Goal: Transaction & Acquisition: Purchase product/service

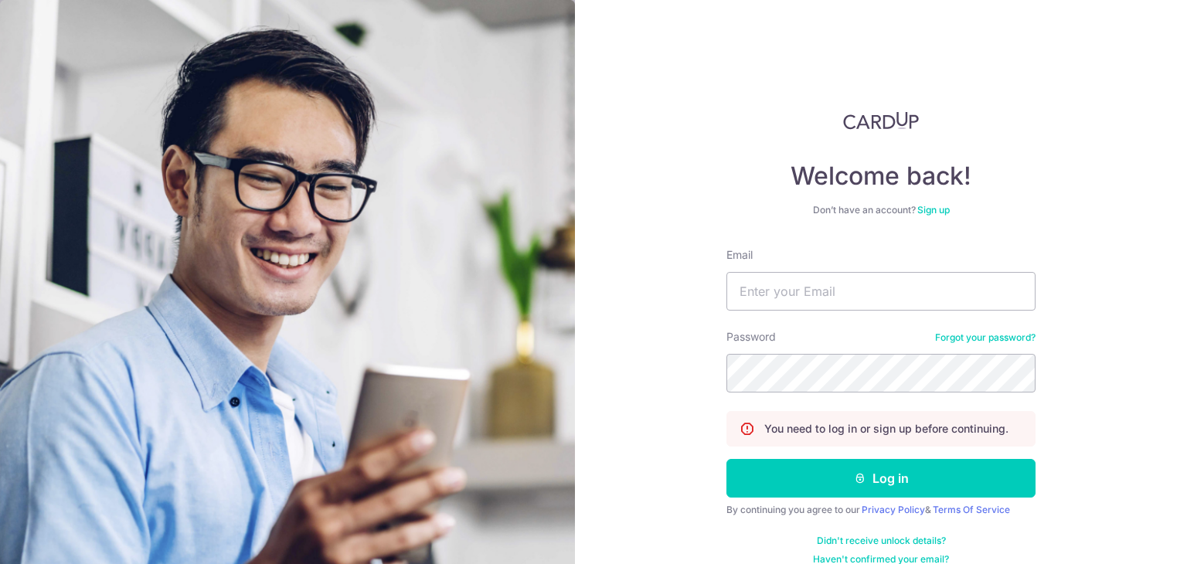
click at [825, 284] on input "Email" at bounding box center [880, 291] width 309 height 39
type input "peggy.fong@hotmail.com"
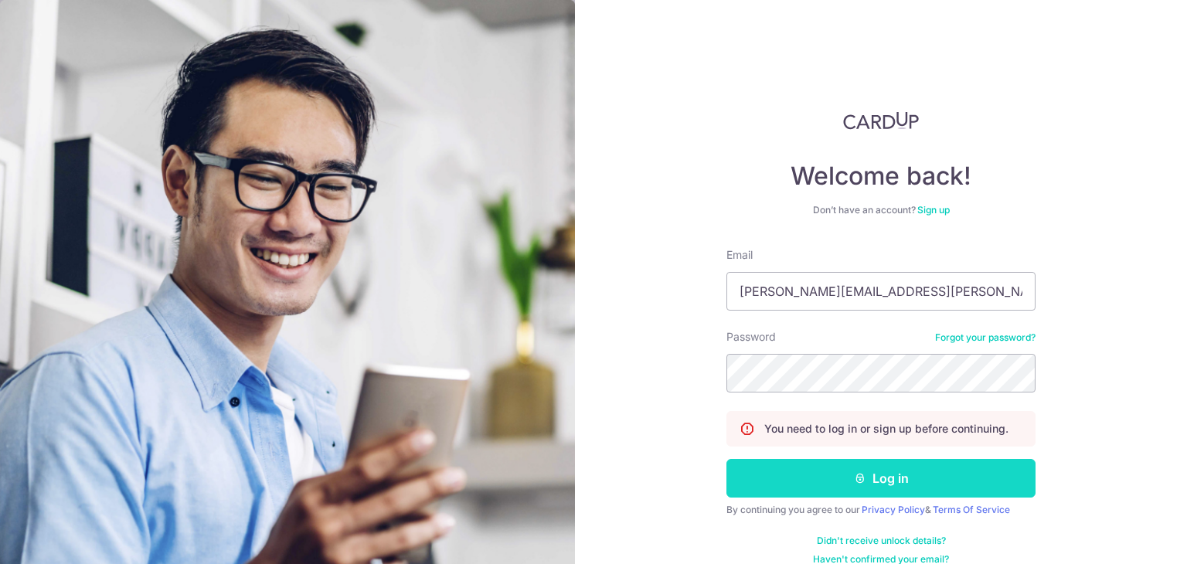
click at [886, 475] on button "Log in" at bounding box center [880, 478] width 309 height 39
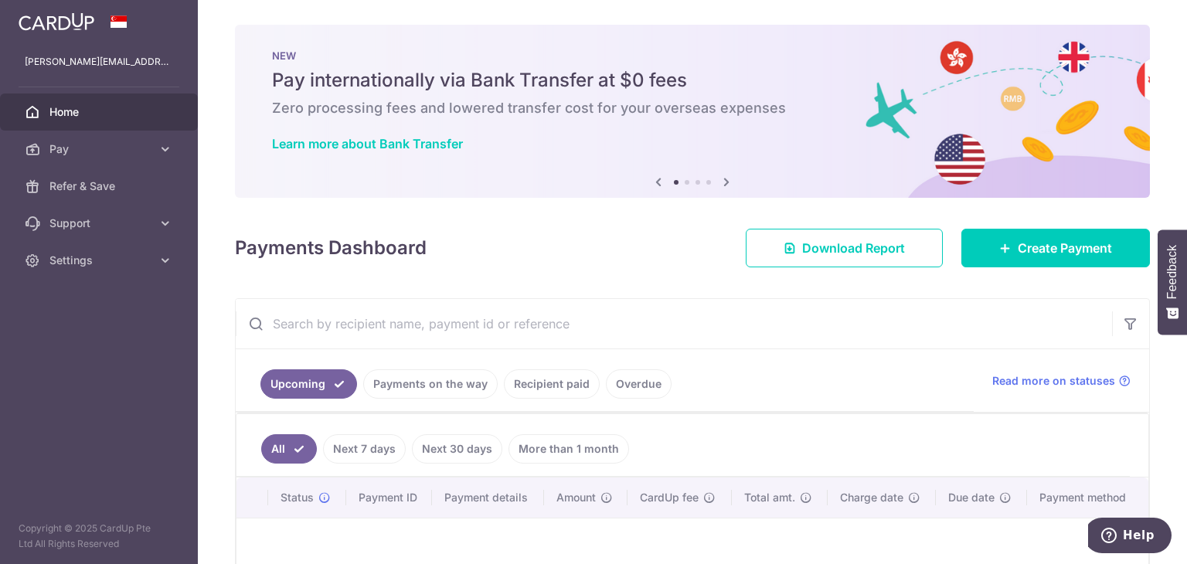
click at [560, 386] on link "Recipient paid" at bounding box center [552, 383] width 96 height 29
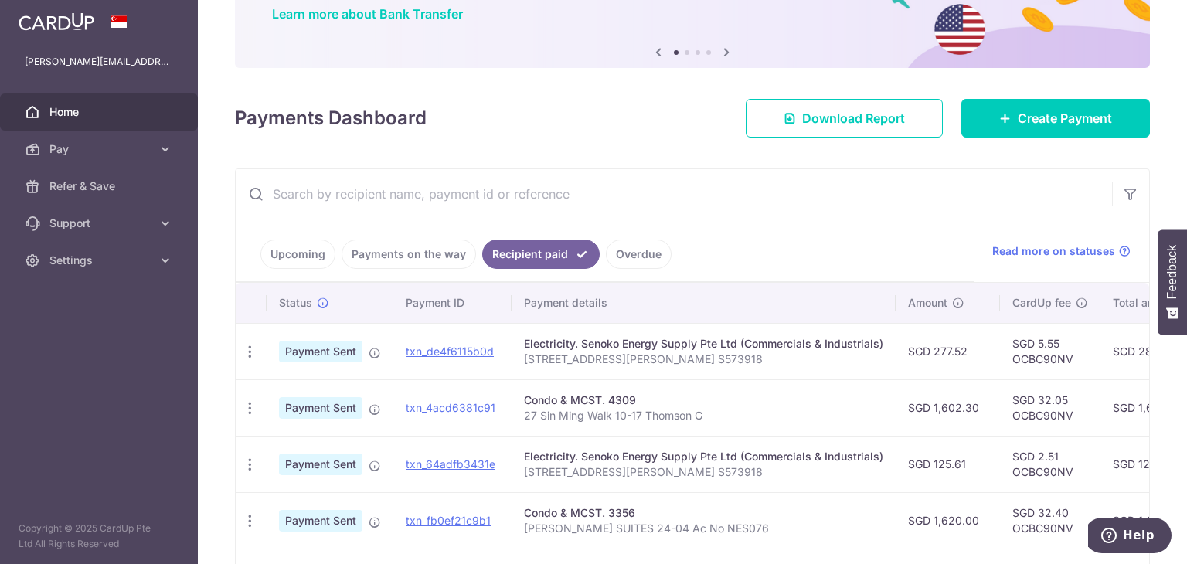
scroll to position [155, 0]
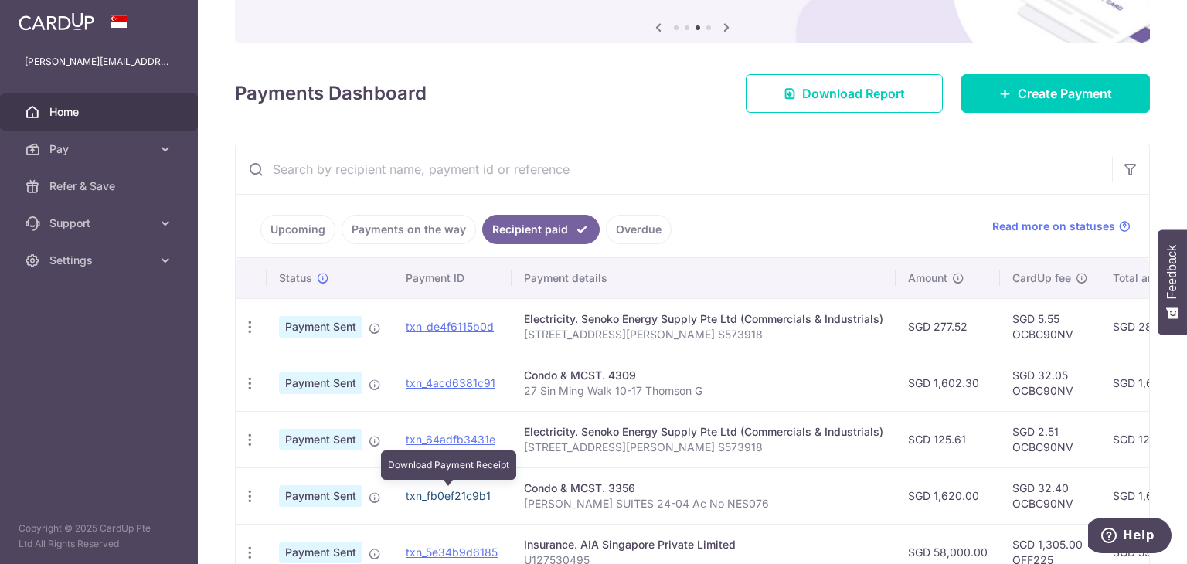
click at [436, 494] on link "txn_fb0ef21c9b1" at bounding box center [448, 495] width 85 height 13
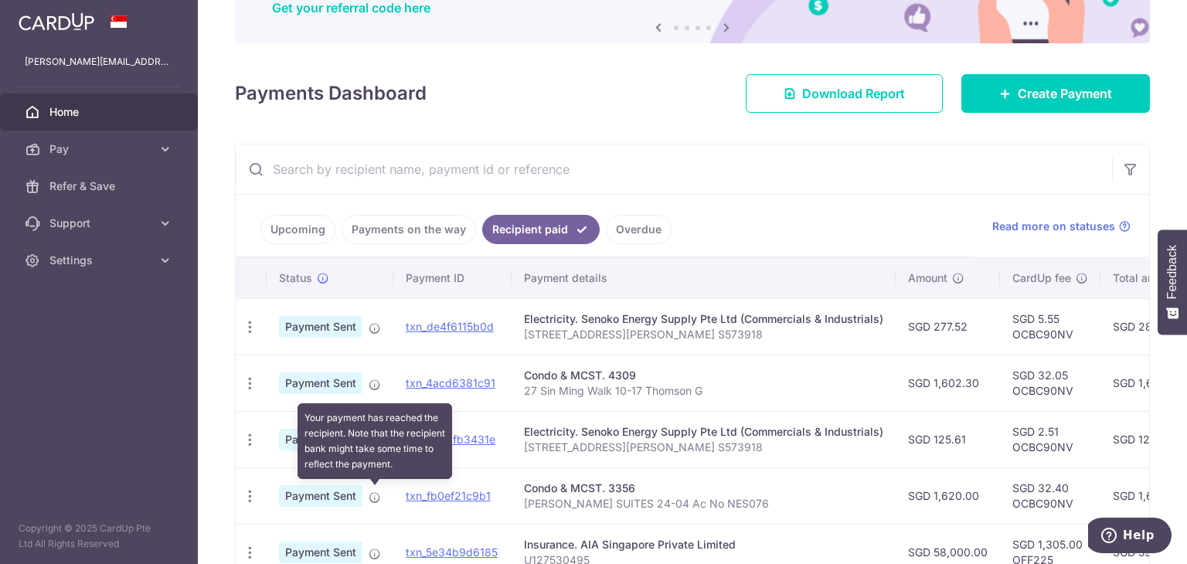
click at [376, 493] on icon at bounding box center [375, 498] width 12 height 12
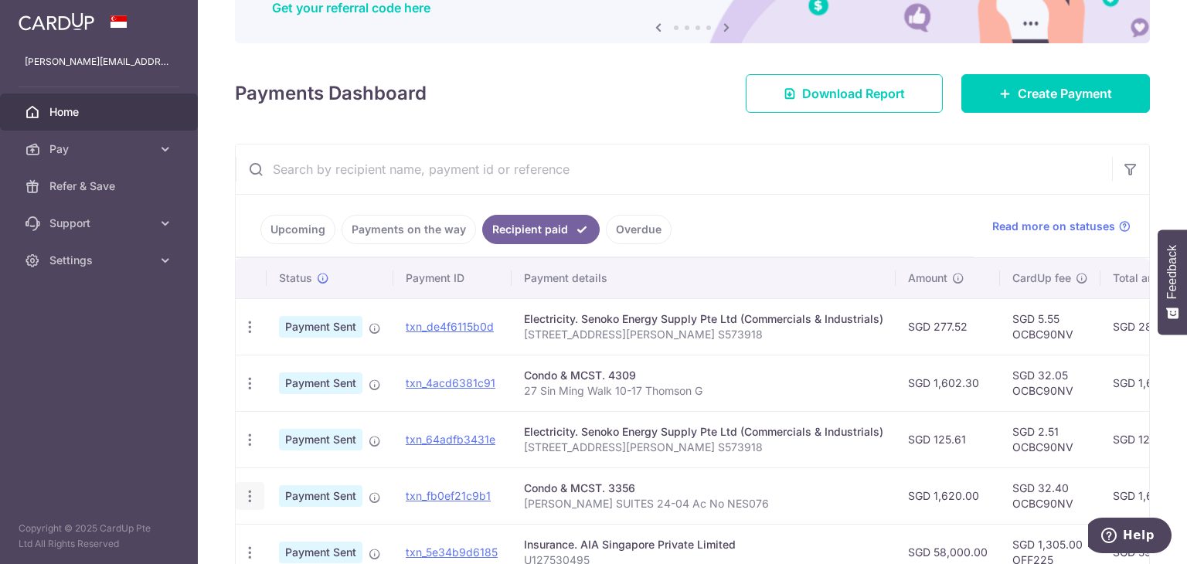
click at [245, 335] on icon "button" at bounding box center [250, 327] width 16 height 16
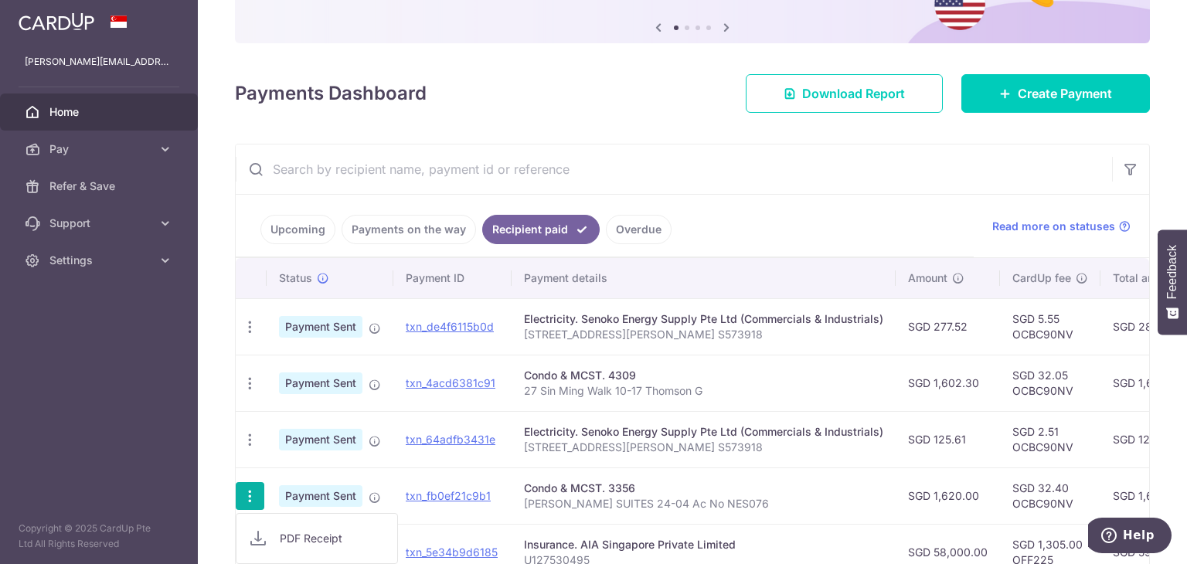
click at [305, 538] on span "PDF Receipt" at bounding box center [332, 538] width 105 height 15
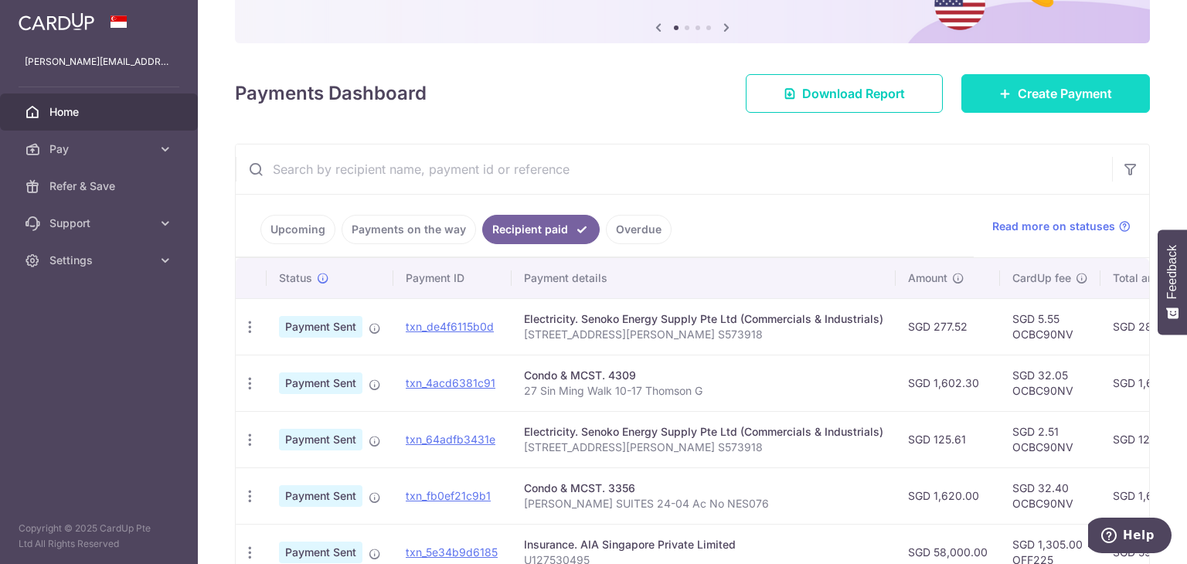
click at [1039, 94] on span "Create Payment" at bounding box center [1065, 93] width 94 height 19
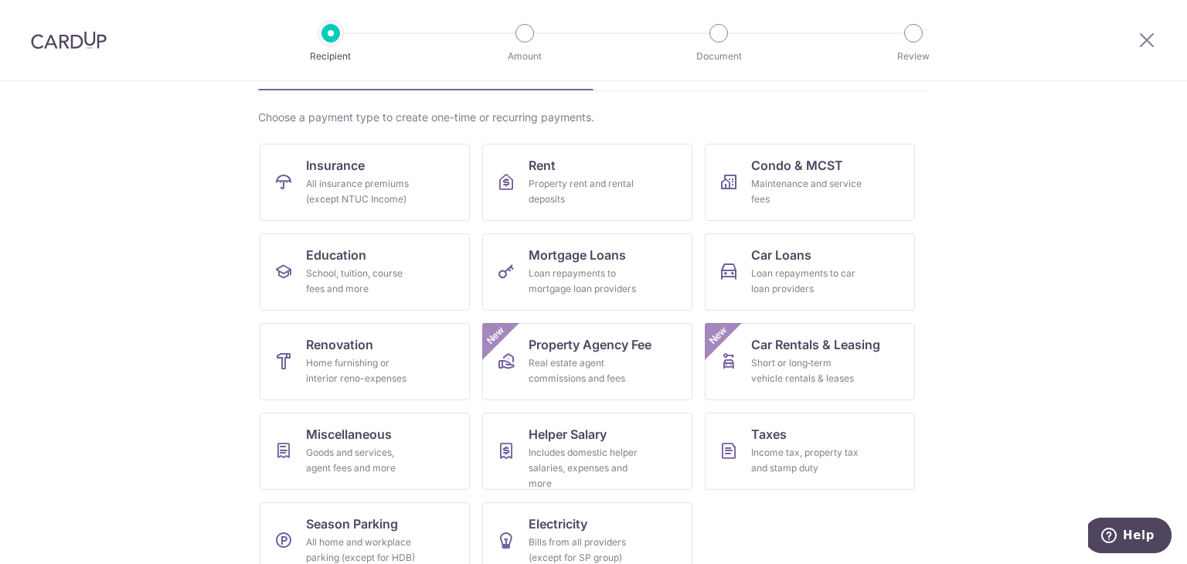
scroll to position [127, 0]
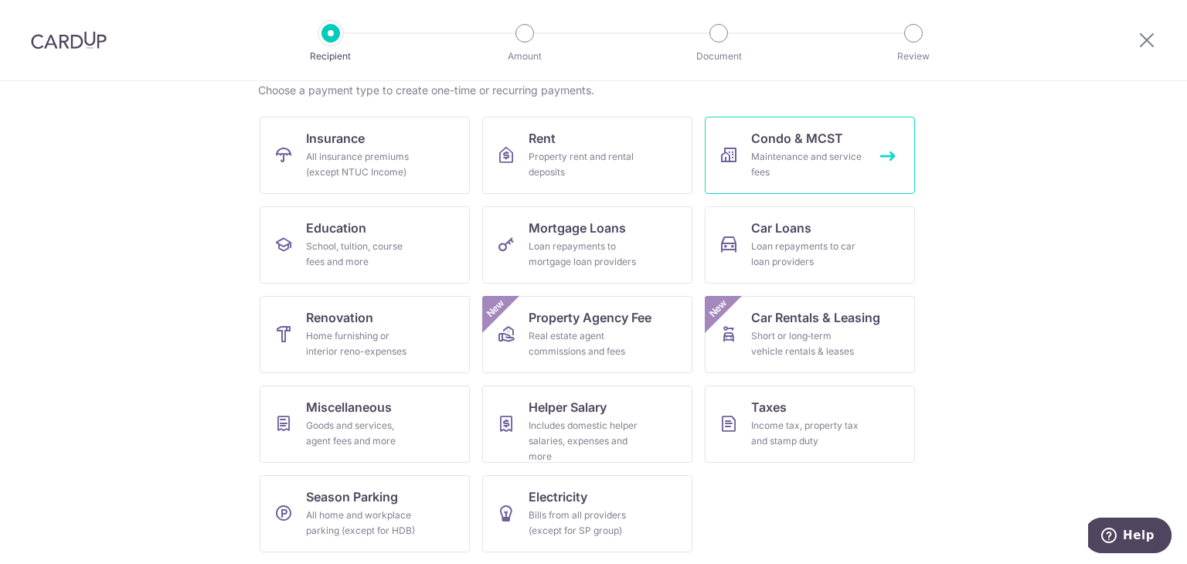
click at [808, 155] on div "Maintenance and service fees" at bounding box center [806, 164] width 111 height 31
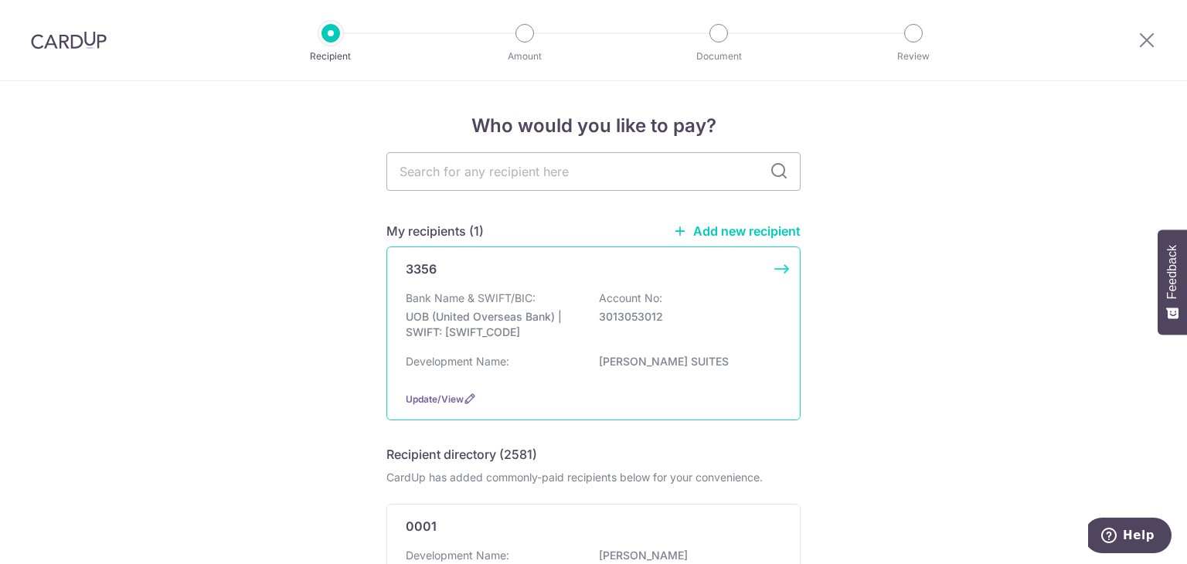
click at [615, 359] on p "[PERSON_NAME] SUITES" at bounding box center [685, 361] width 173 height 15
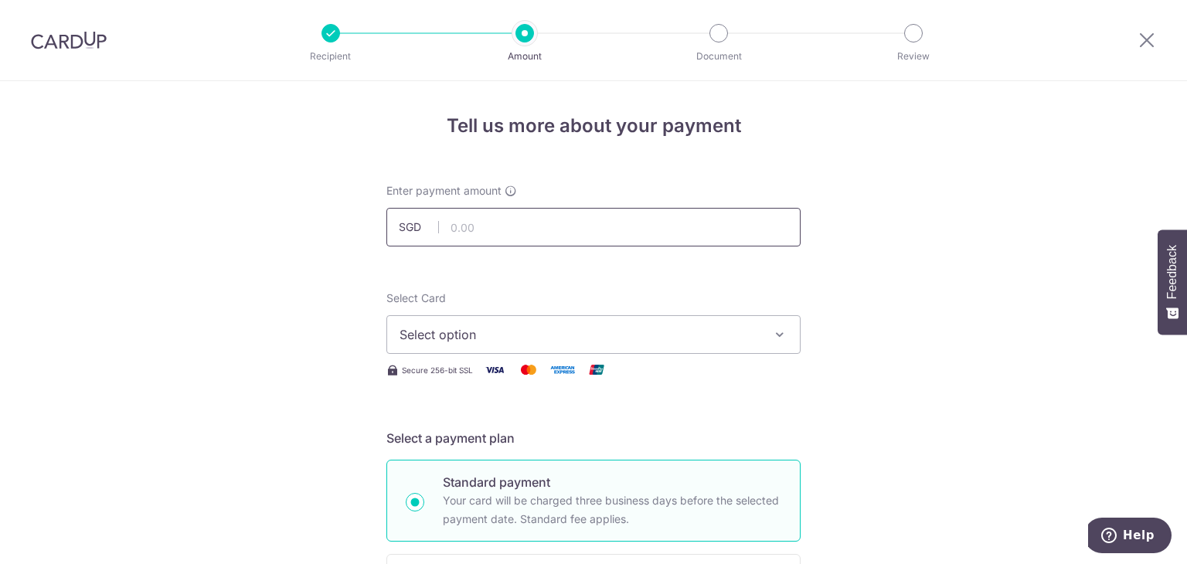
click at [607, 233] on input "text" at bounding box center [593, 227] width 414 height 39
type input "5"
click at [455, 221] on input "text" at bounding box center [593, 227] width 414 height 39
type input "3,431.70"
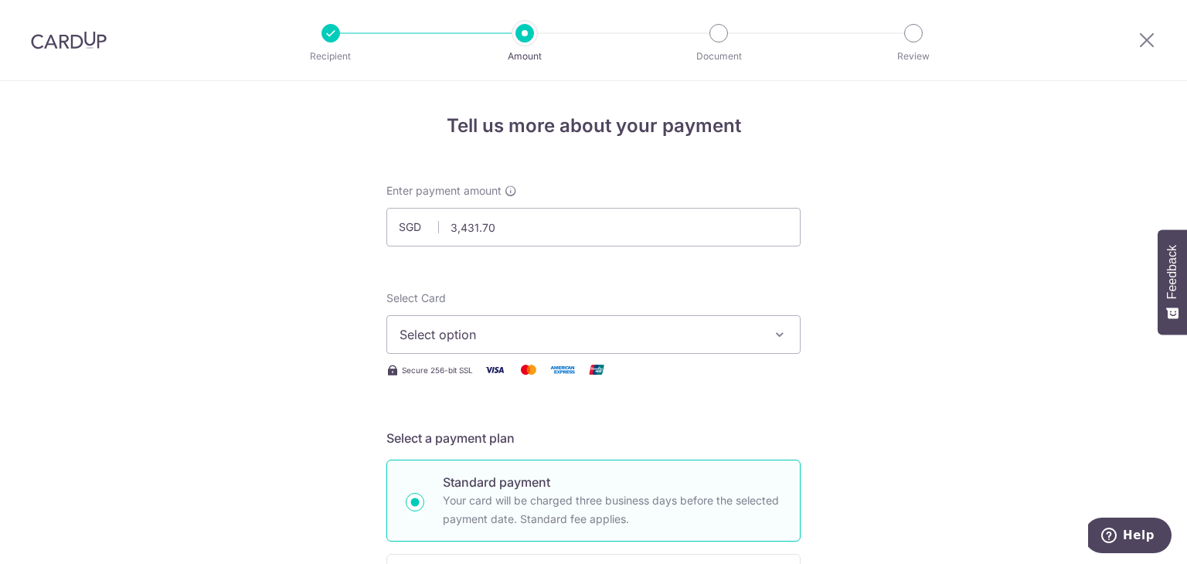
click at [529, 341] on span "Select option" at bounding box center [580, 334] width 360 height 19
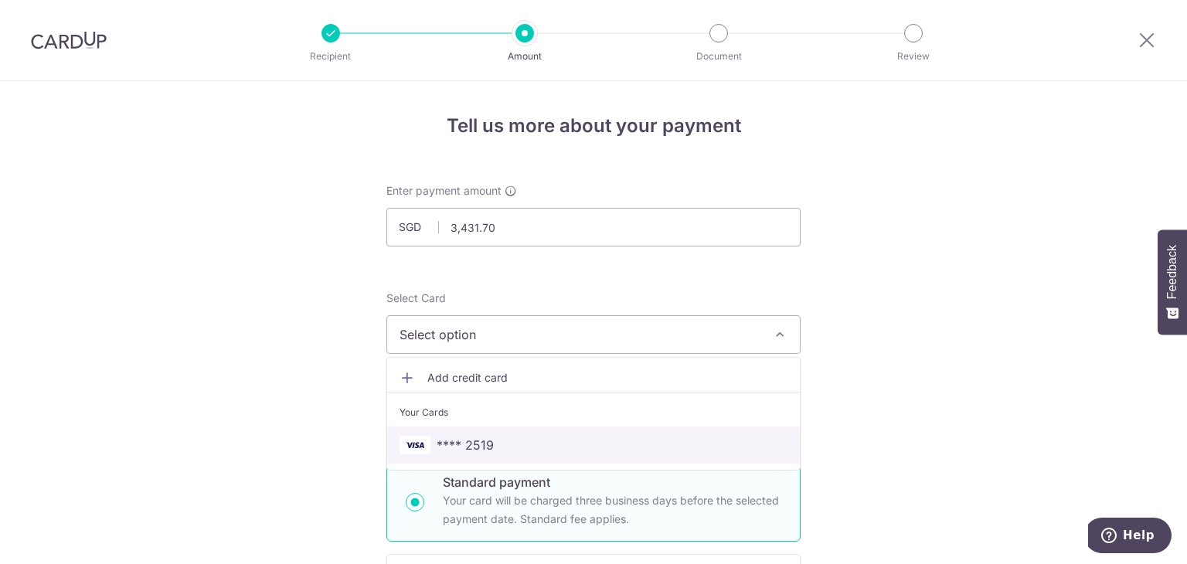
drag, startPoint x: 525, startPoint y: 441, endPoint x: 588, endPoint y: 259, distance: 192.4
click at [524, 442] on span "**** 2519" at bounding box center [594, 445] width 388 height 19
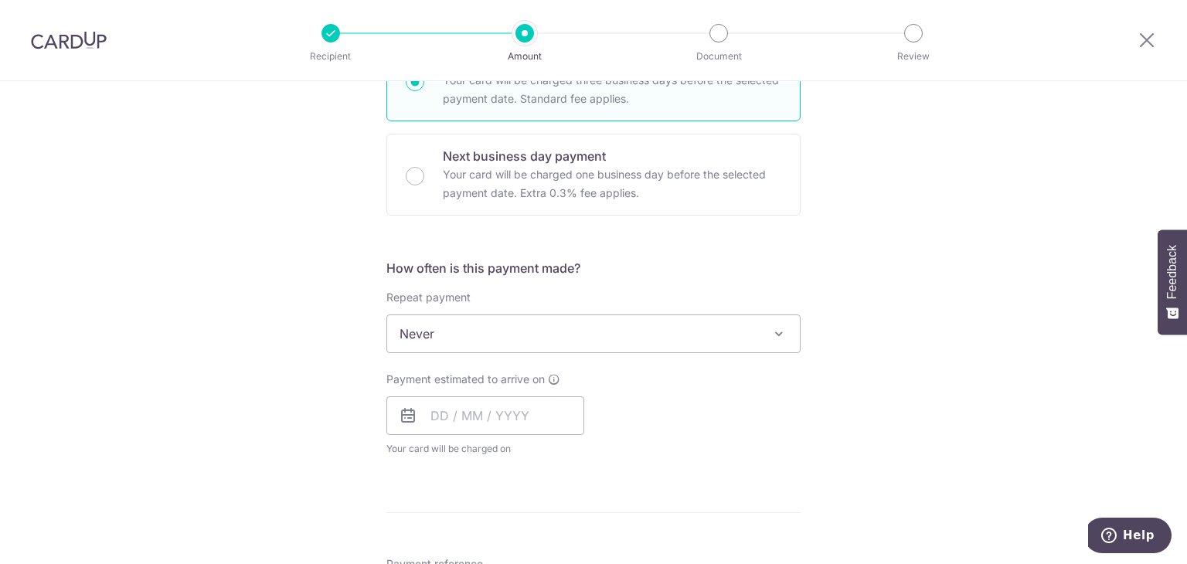
scroll to position [464, 0]
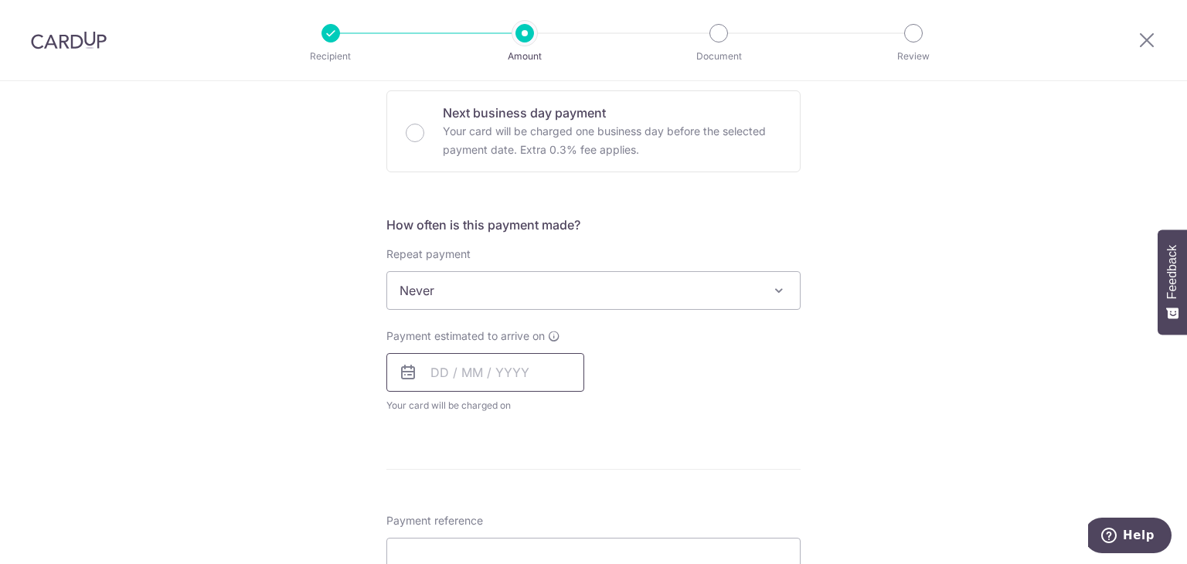
click at [532, 372] on input "text" at bounding box center [485, 372] width 198 height 39
click at [785, 447] on form "Enter payment amount SGD 3,431.70 3431.70 Select Card **** 2519 Add credit card…" at bounding box center [593, 330] width 414 height 1223
click at [399, 374] on icon at bounding box center [408, 372] width 19 height 19
click at [404, 372] on icon at bounding box center [408, 372] width 19 height 19
click at [403, 359] on input "text" at bounding box center [485, 372] width 198 height 39
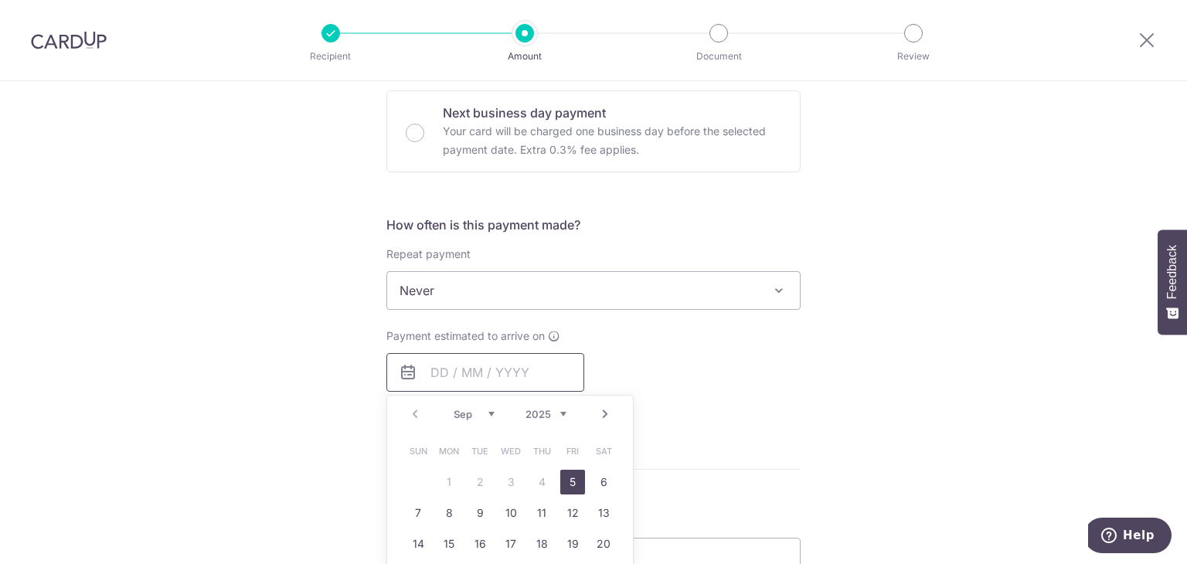
scroll to position [618, 0]
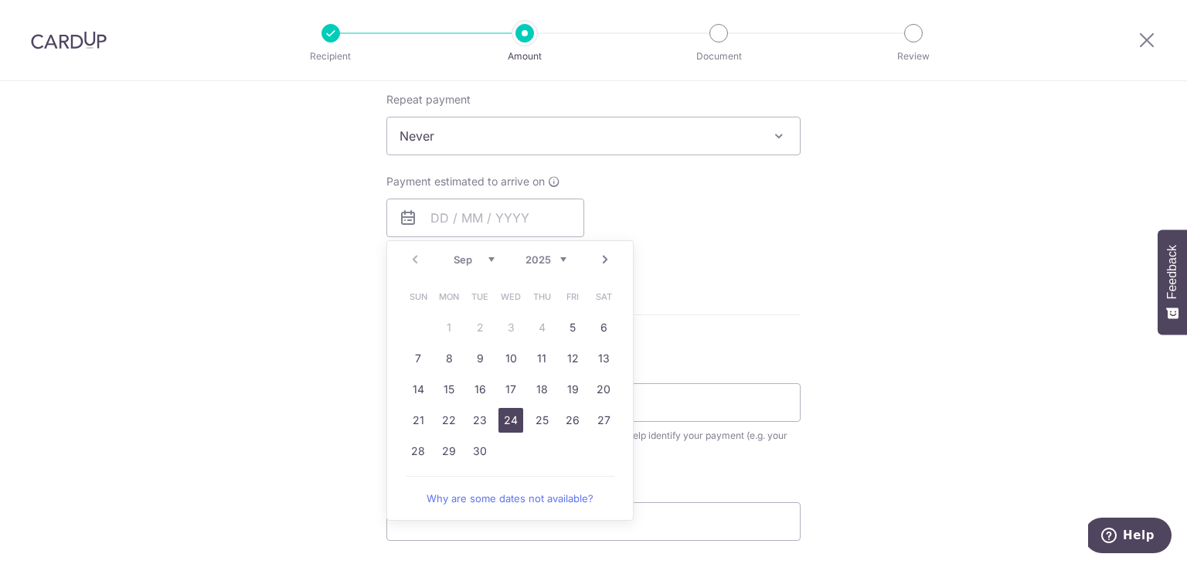
click at [510, 416] on link "24" at bounding box center [510, 420] width 25 height 25
type input "24/09/2025"
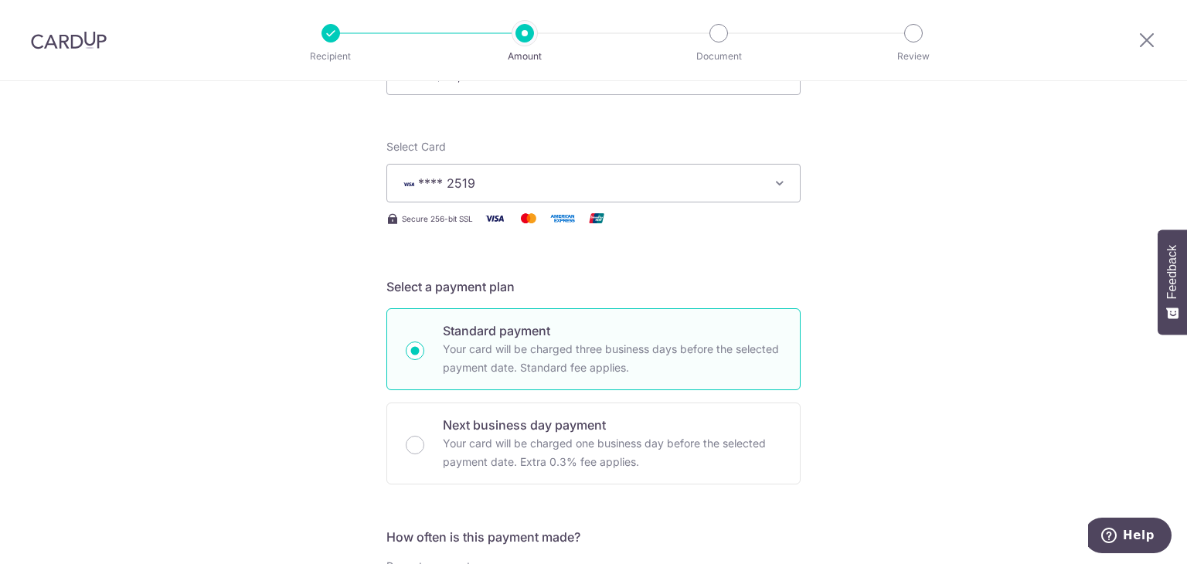
scroll to position [0, 0]
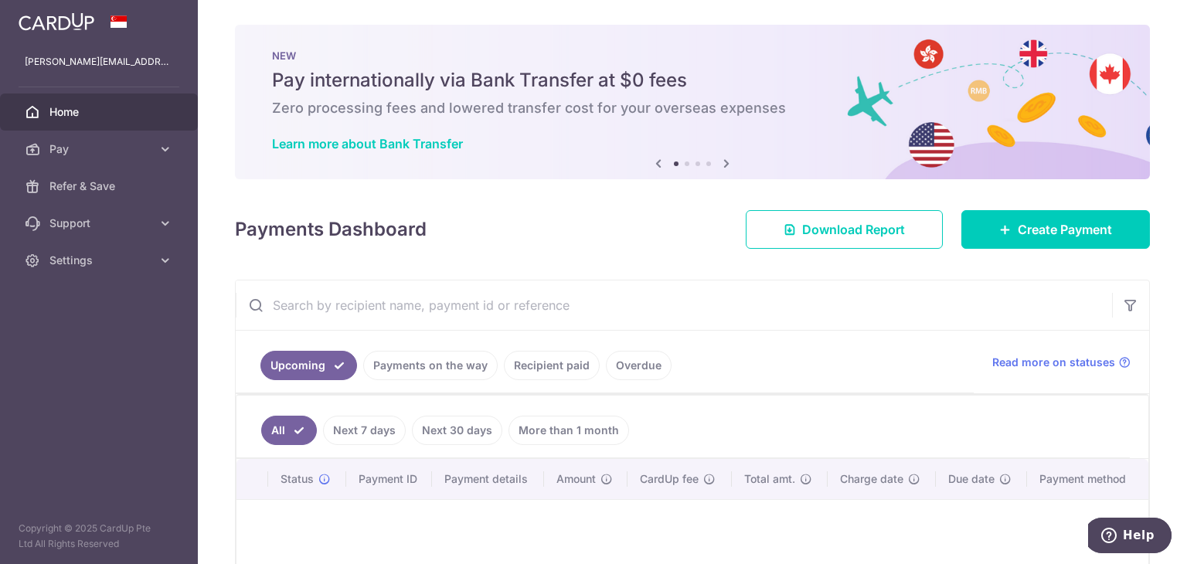
click at [668, 100] on h6 "Zero processing fees and lowered transfer cost for your overseas expenses" at bounding box center [692, 108] width 841 height 19
click at [726, 168] on icon at bounding box center [726, 163] width 19 height 19
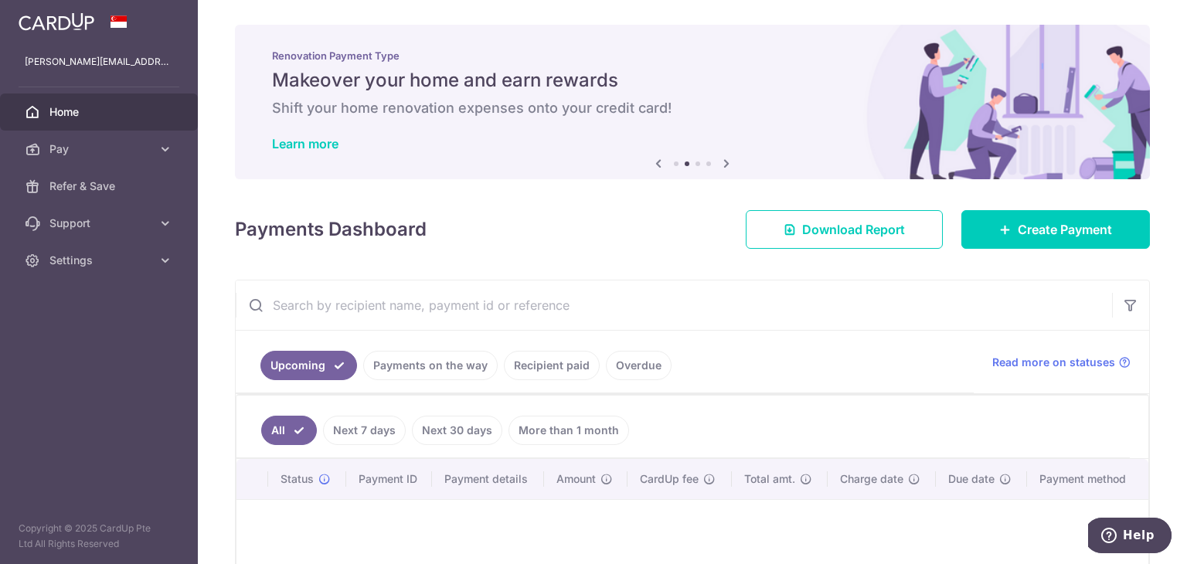
click at [725, 167] on icon at bounding box center [726, 163] width 19 height 19
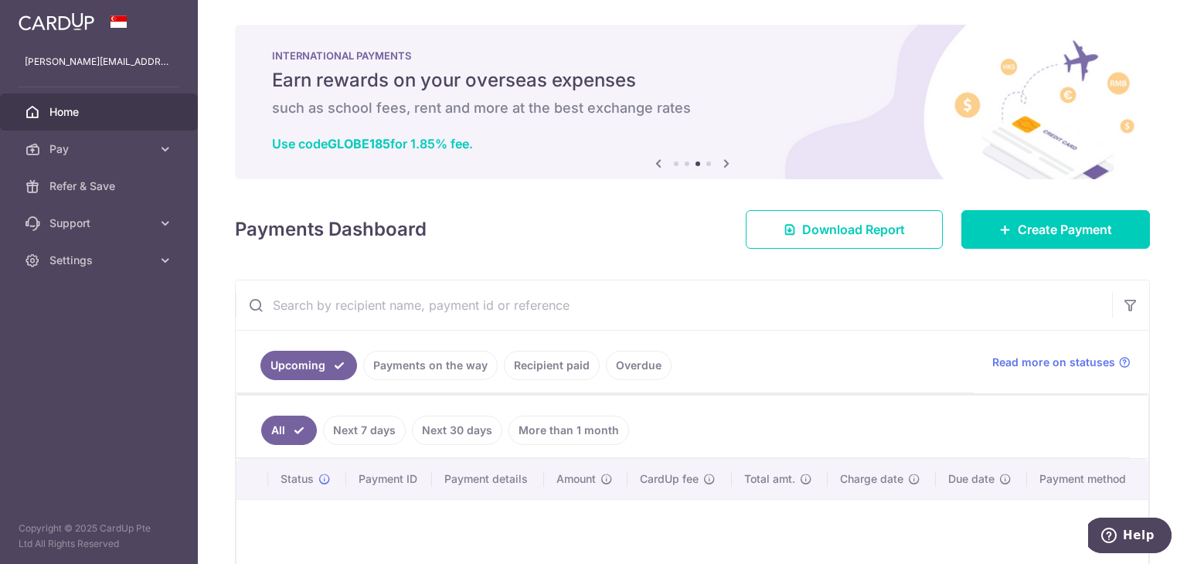
click at [725, 167] on icon at bounding box center [726, 163] width 19 height 19
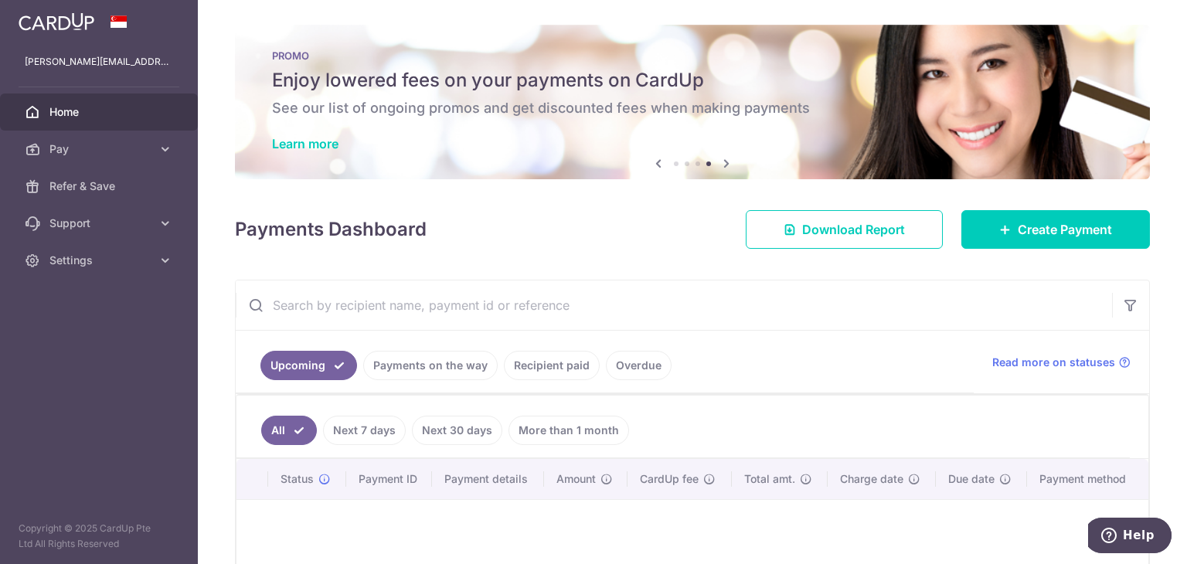
click at [725, 167] on icon at bounding box center [726, 163] width 19 height 19
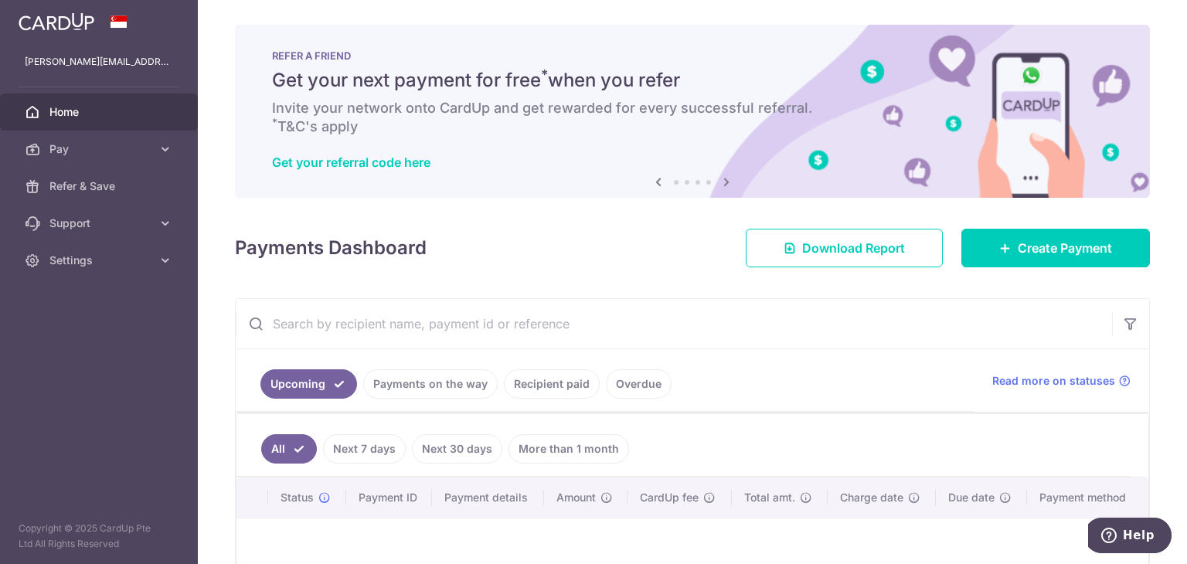
click at [659, 183] on icon at bounding box center [658, 181] width 19 height 19
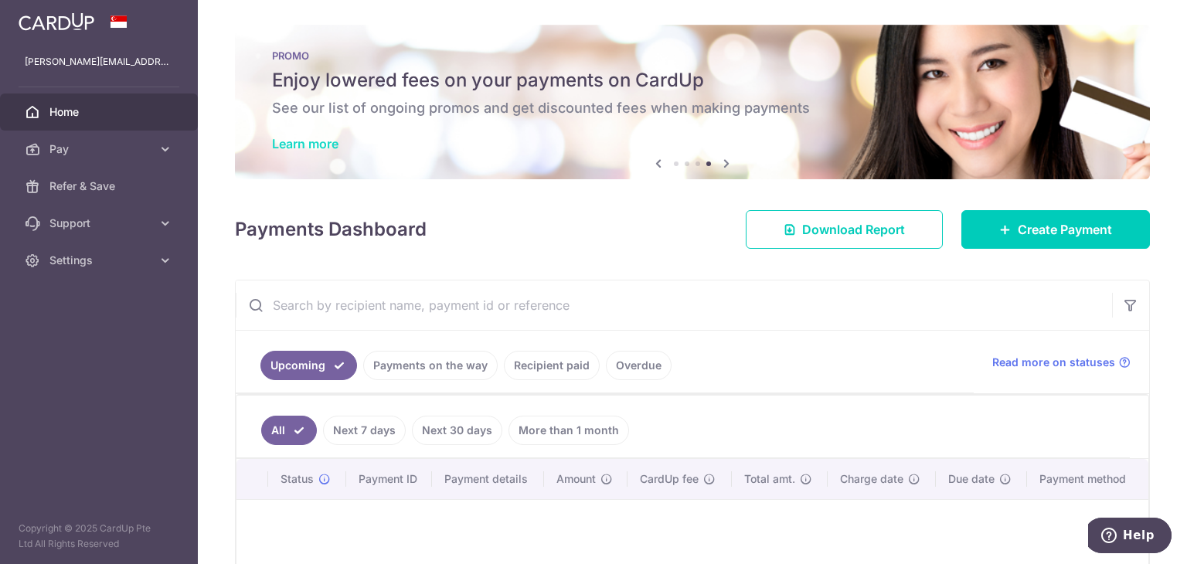
click at [319, 141] on link "Learn more" at bounding box center [305, 143] width 66 height 15
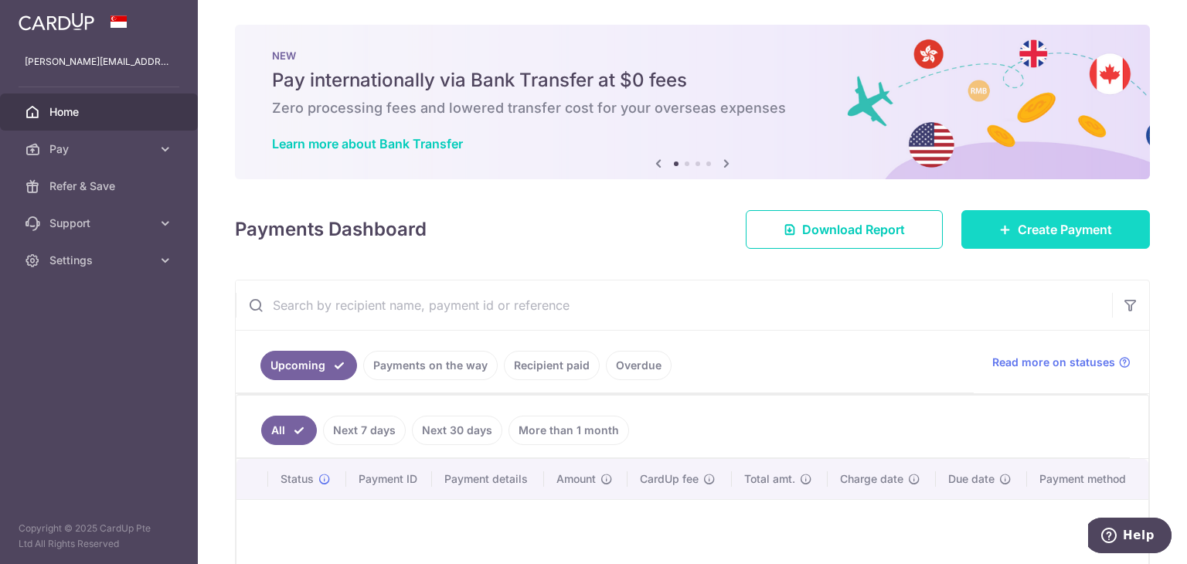
click at [1079, 234] on span "Create Payment" at bounding box center [1065, 229] width 94 height 19
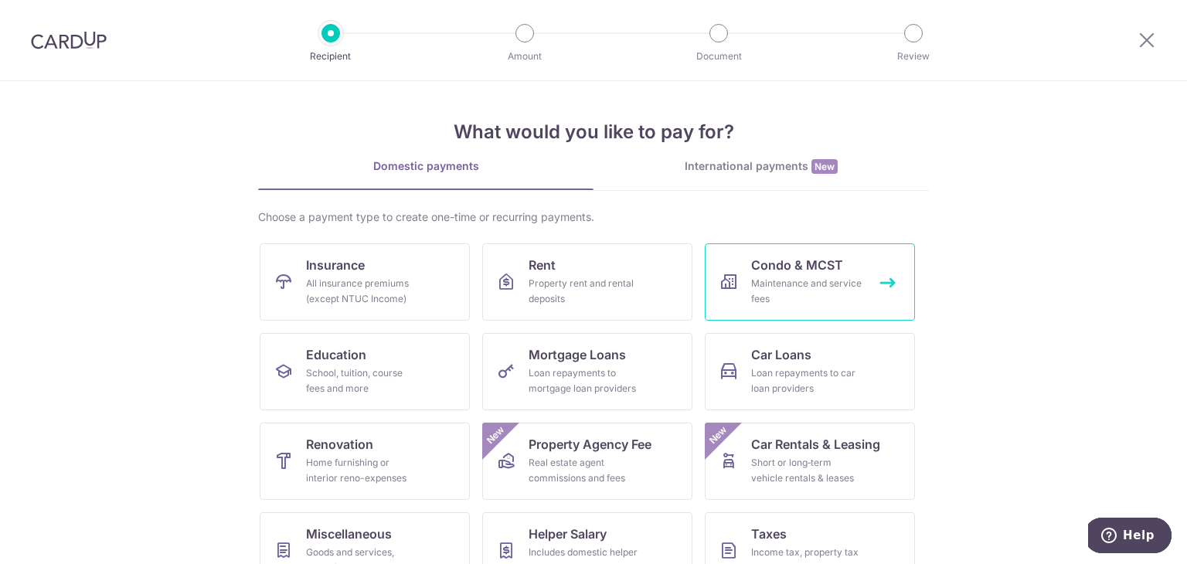
click at [824, 290] on div "Maintenance and service fees" at bounding box center [806, 291] width 111 height 31
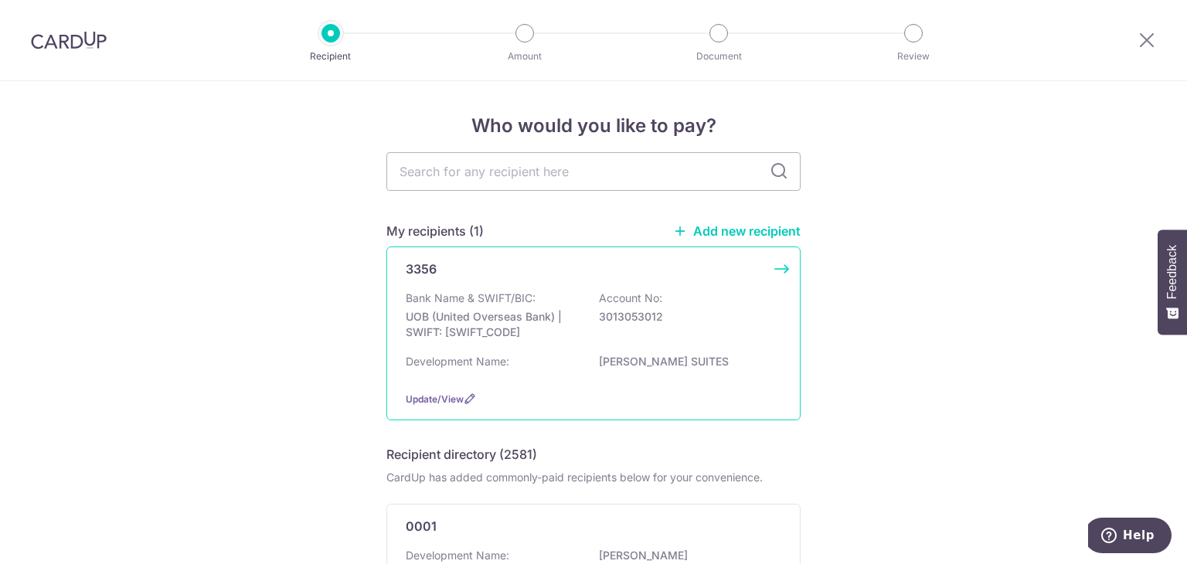
click at [639, 375] on div "Development Name: [PERSON_NAME][GEOGRAPHIC_DATA]" at bounding box center [594, 366] width 376 height 25
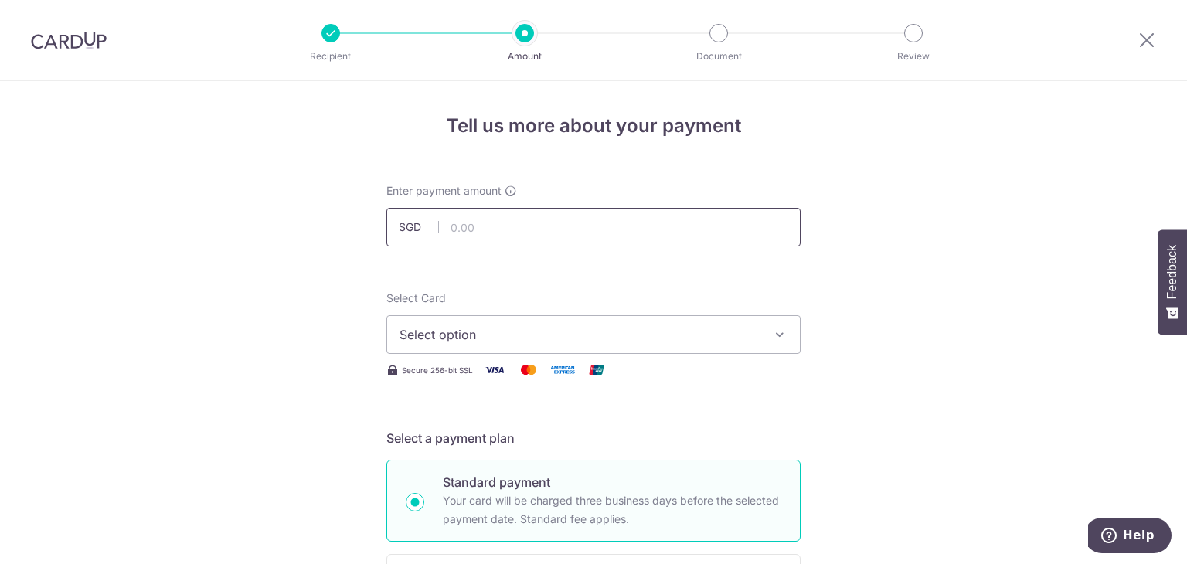
click at [479, 223] on input "text" at bounding box center [593, 227] width 414 height 39
type input "5"
type input "3,431.70"
click at [492, 335] on span "Select option" at bounding box center [580, 334] width 360 height 19
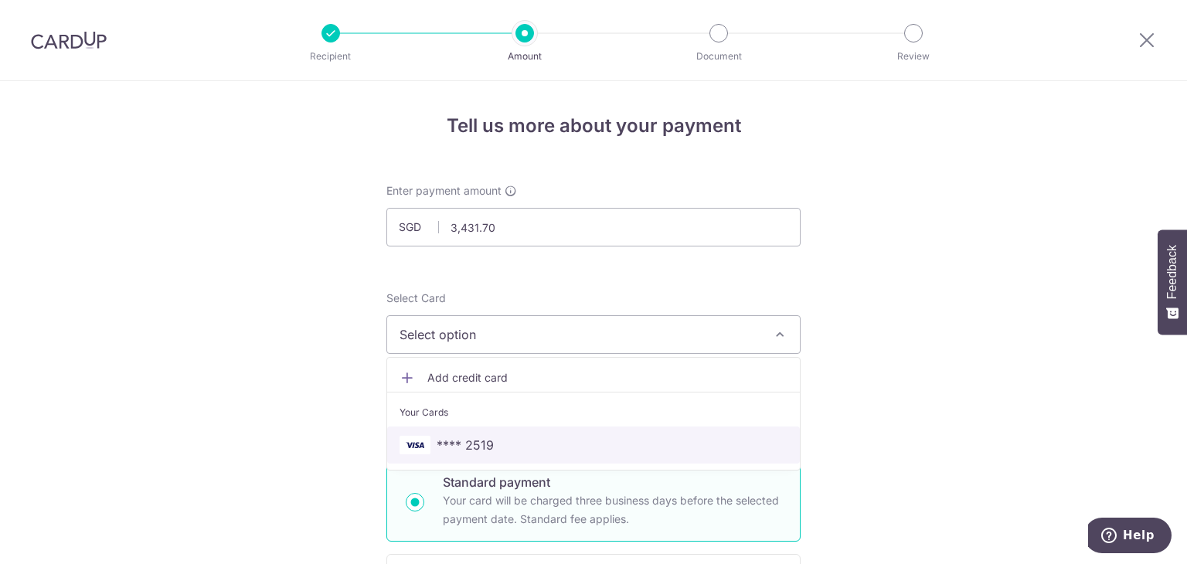
click at [511, 441] on span "**** 2519" at bounding box center [594, 445] width 388 height 19
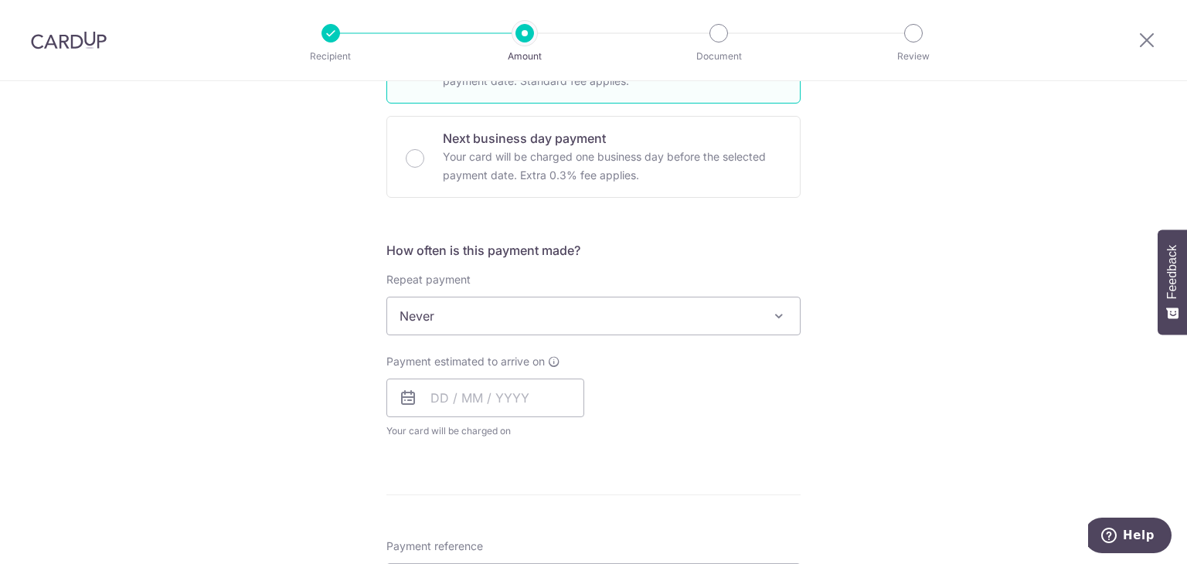
scroll to position [464, 0]
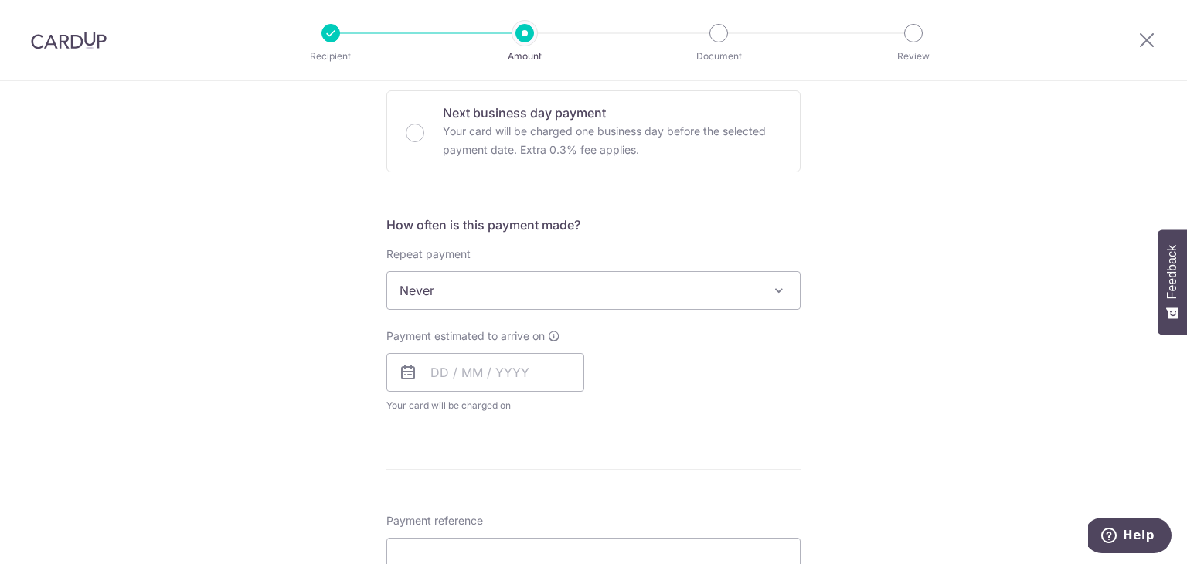
click at [408, 376] on icon at bounding box center [408, 372] width 19 height 19
click at [435, 369] on input "text" at bounding box center [485, 372] width 198 height 39
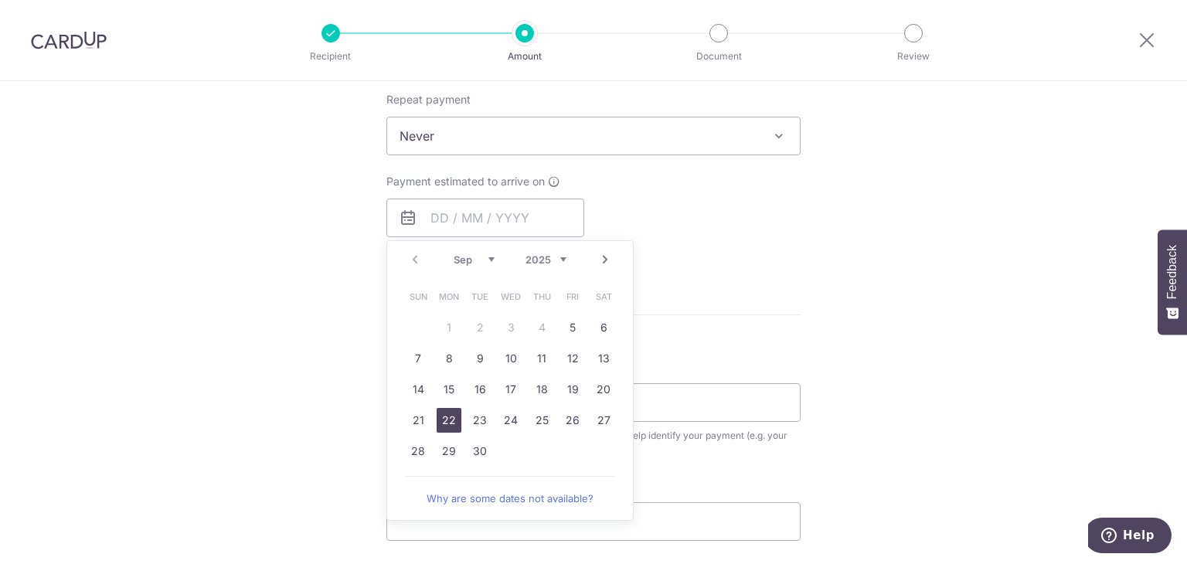
click at [443, 421] on link "22" at bounding box center [449, 420] width 25 height 25
type input "22/09/2025"
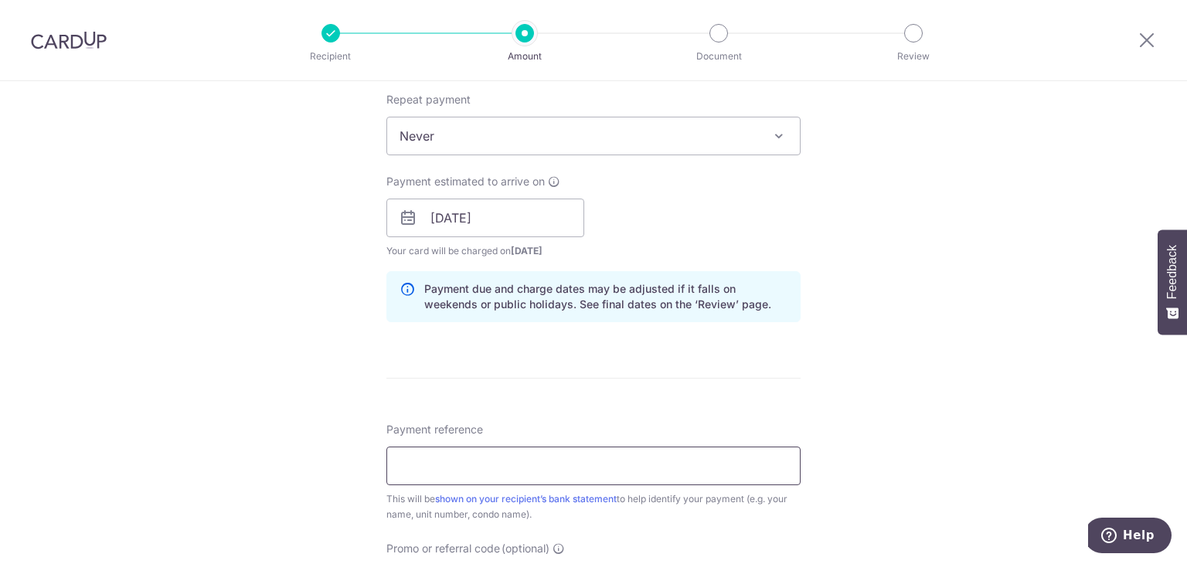
click at [607, 475] on input "Payment reference" at bounding box center [593, 466] width 414 height 39
type input "n"
type input "e"
click at [441, 464] on input "Newtow Suites 24-04" at bounding box center [593, 466] width 414 height 39
click at [536, 464] on input "Newton Suites 24-04" at bounding box center [593, 466] width 414 height 39
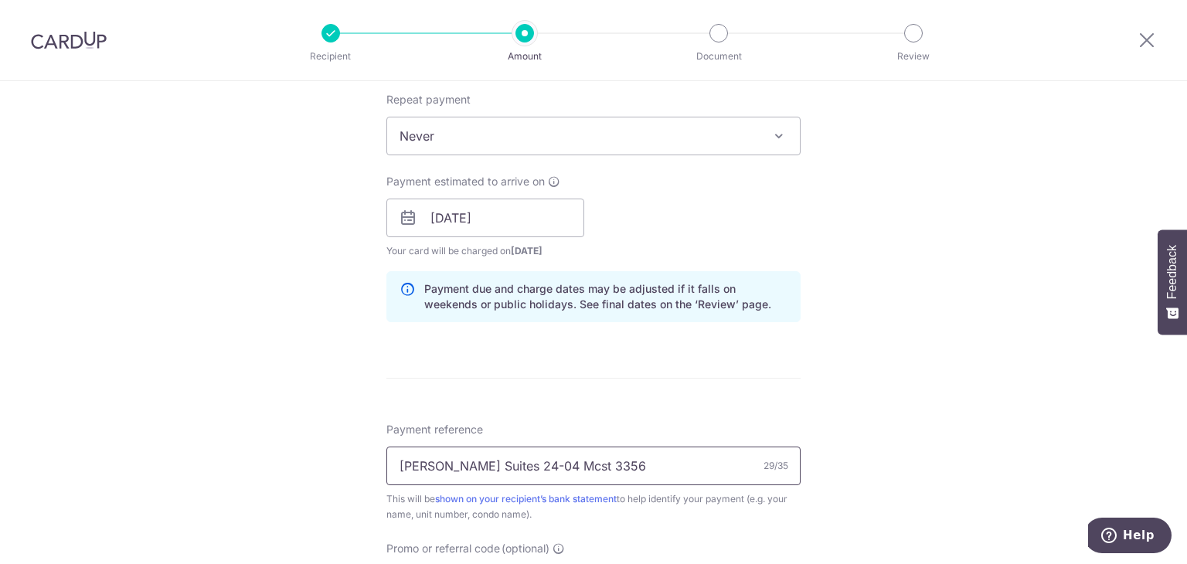
type input "[PERSON_NAME] Suites 24-04 Mcst 3356"
drag, startPoint x: 549, startPoint y: 468, endPoint x: 253, endPoint y: 456, distance: 297.0
click at [253, 456] on div "Tell us more about your payment Enter payment amount SGD 3,431.70 3431.70 Selec…" at bounding box center [593, 193] width 1187 height 1461
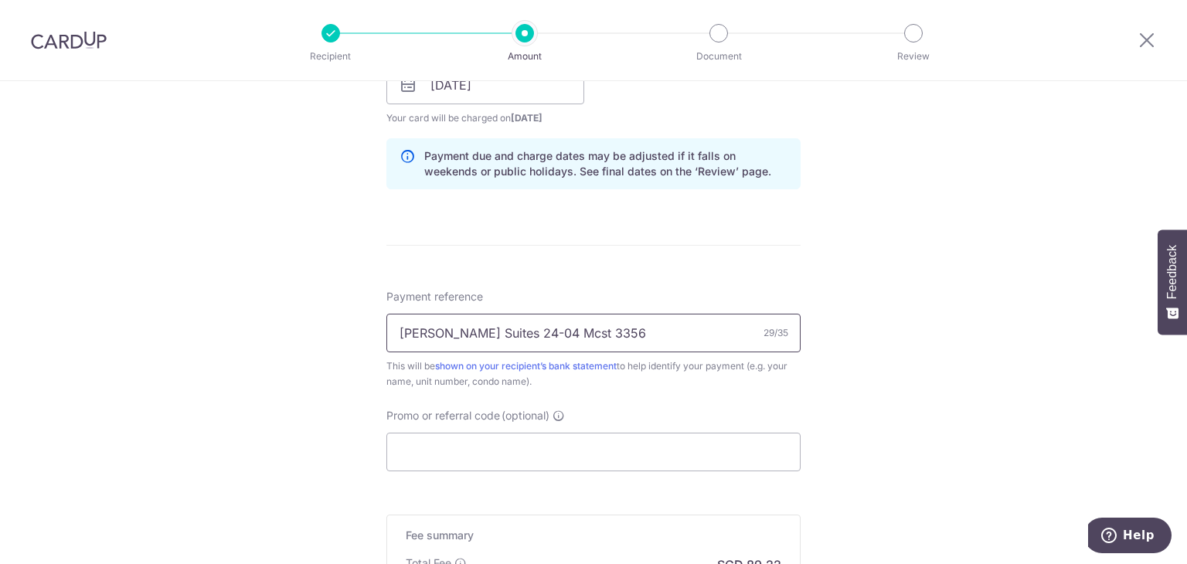
scroll to position [773, 0]
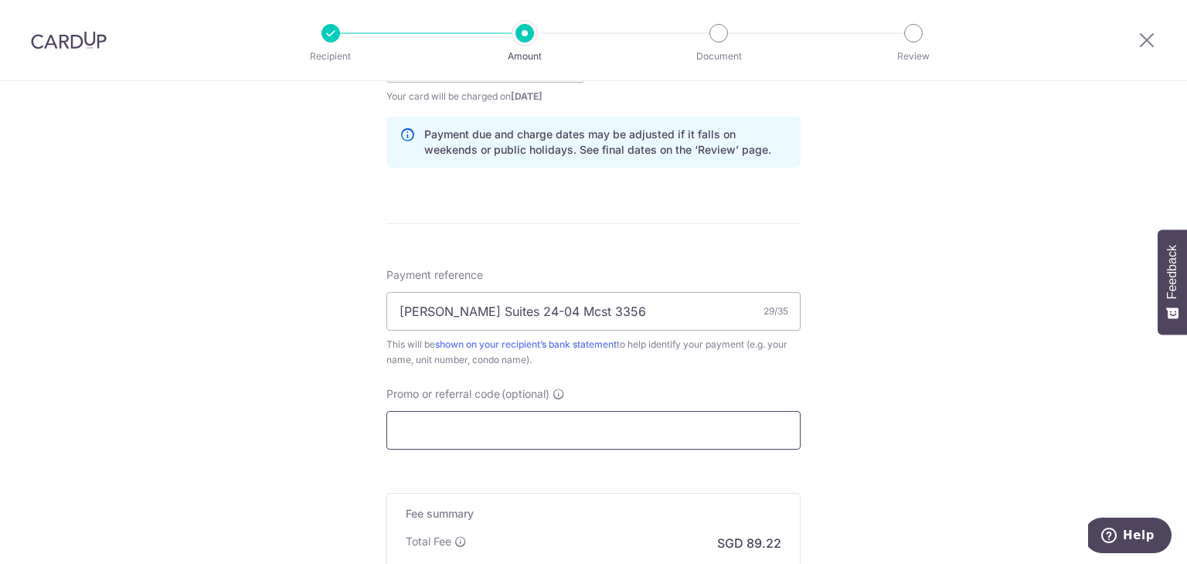
click at [541, 427] on input "Promo or referral code (optional)" at bounding box center [593, 430] width 414 height 39
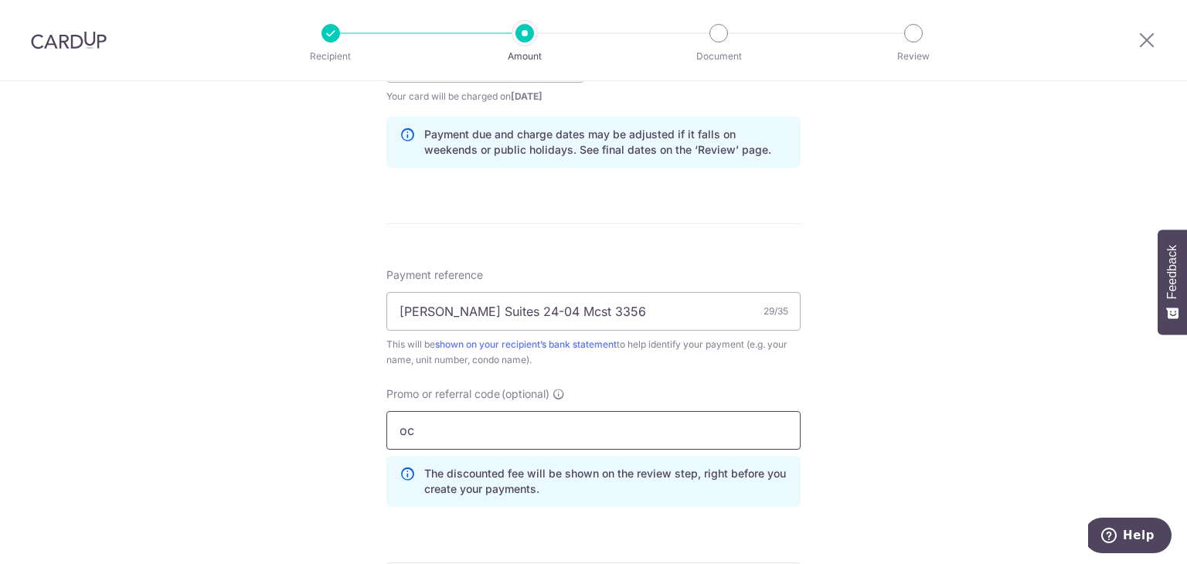
type input "o"
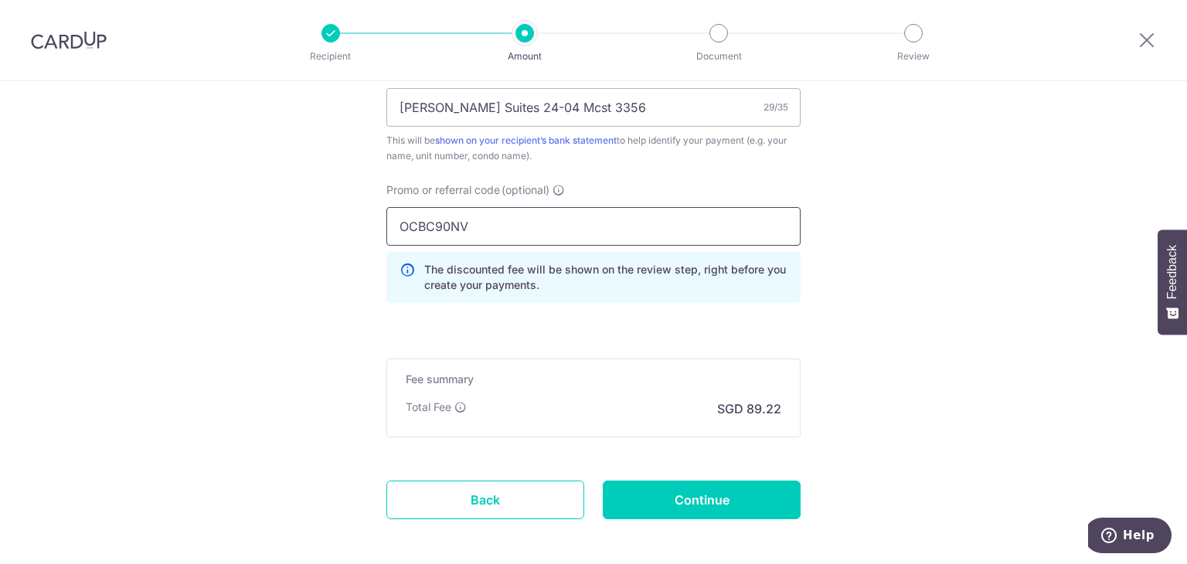
scroll to position [1046, 0]
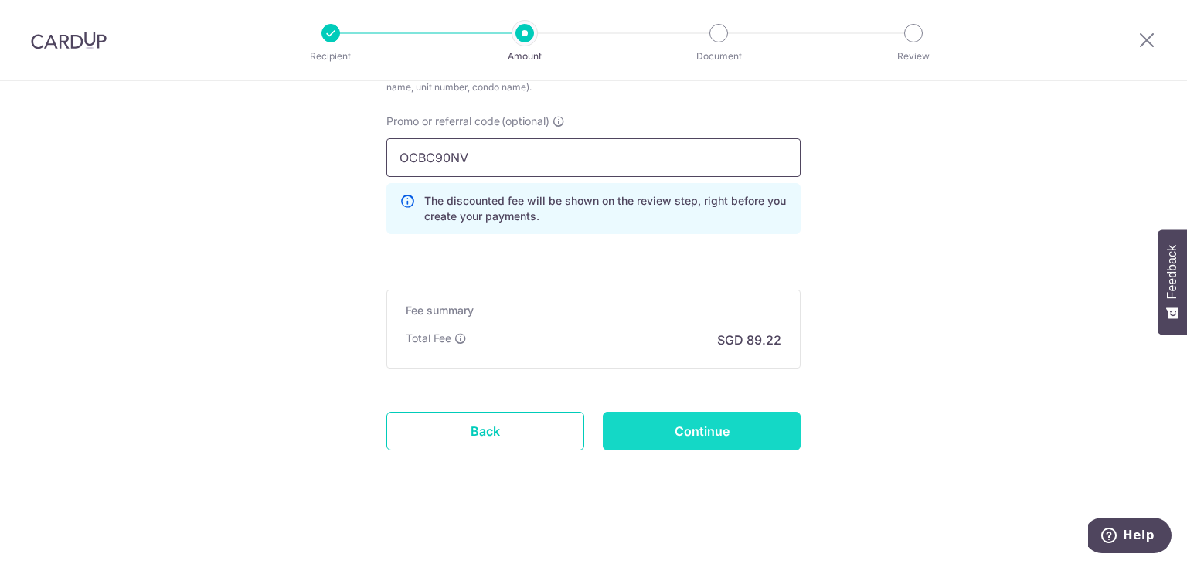
type input "OCBC90NV"
click at [724, 427] on input "Continue" at bounding box center [702, 431] width 198 height 39
type input "Create Schedule"
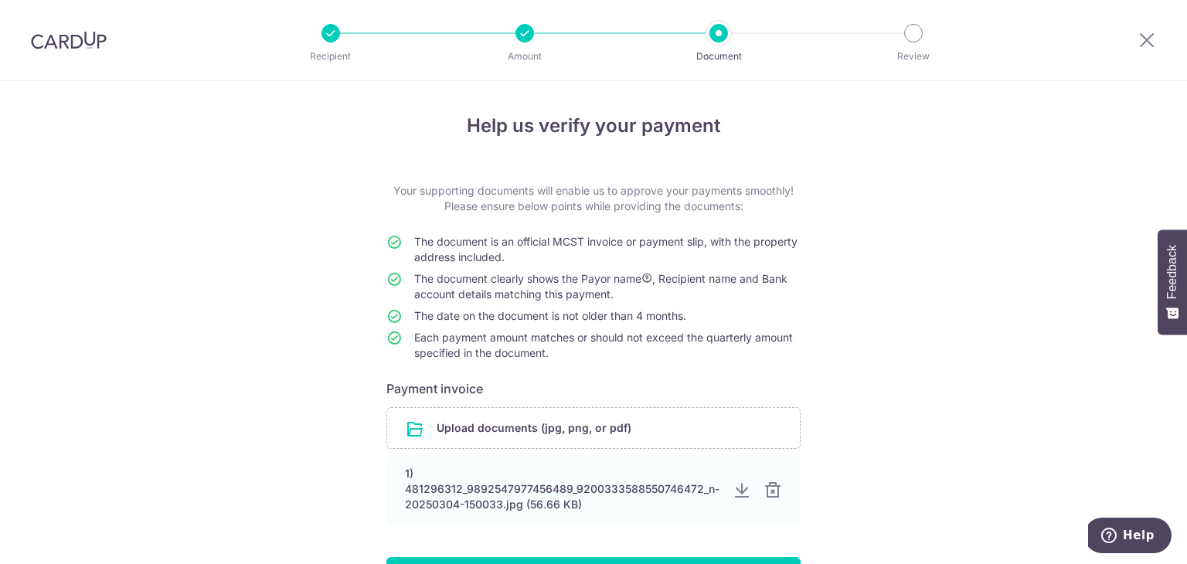
scroll to position [125, 0]
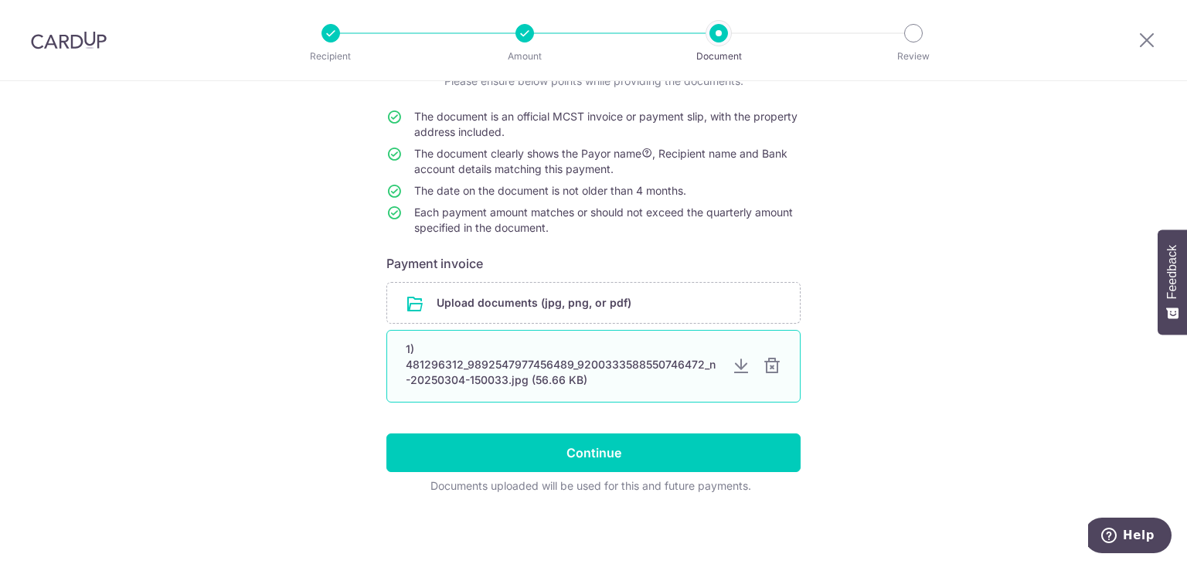
click at [739, 366] on div at bounding box center [741, 366] width 19 height 19
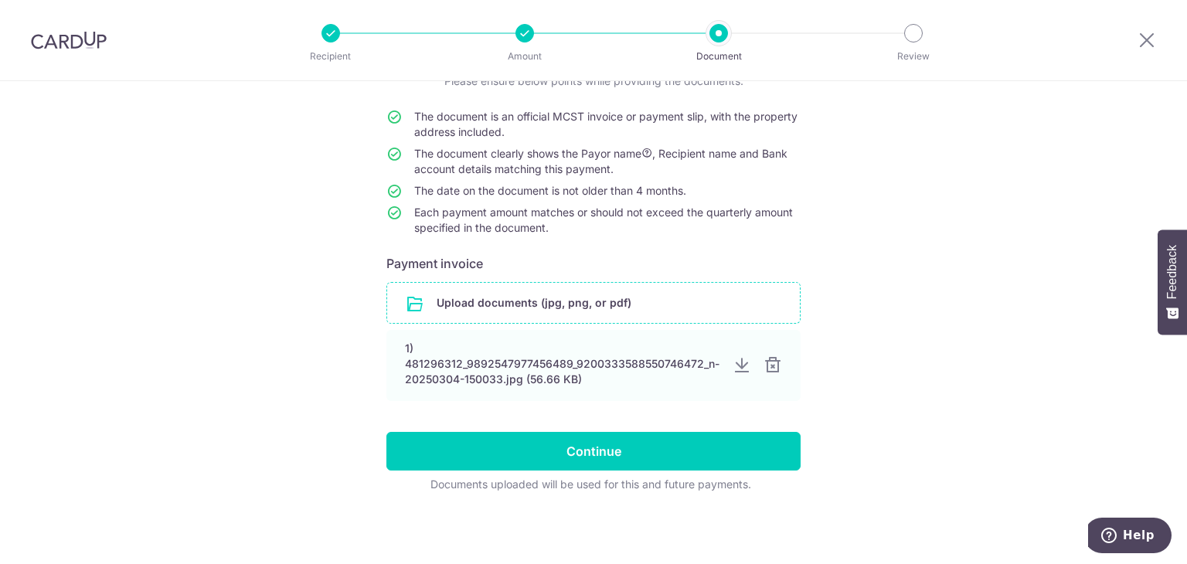
click at [628, 304] on input "file" at bounding box center [593, 303] width 413 height 40
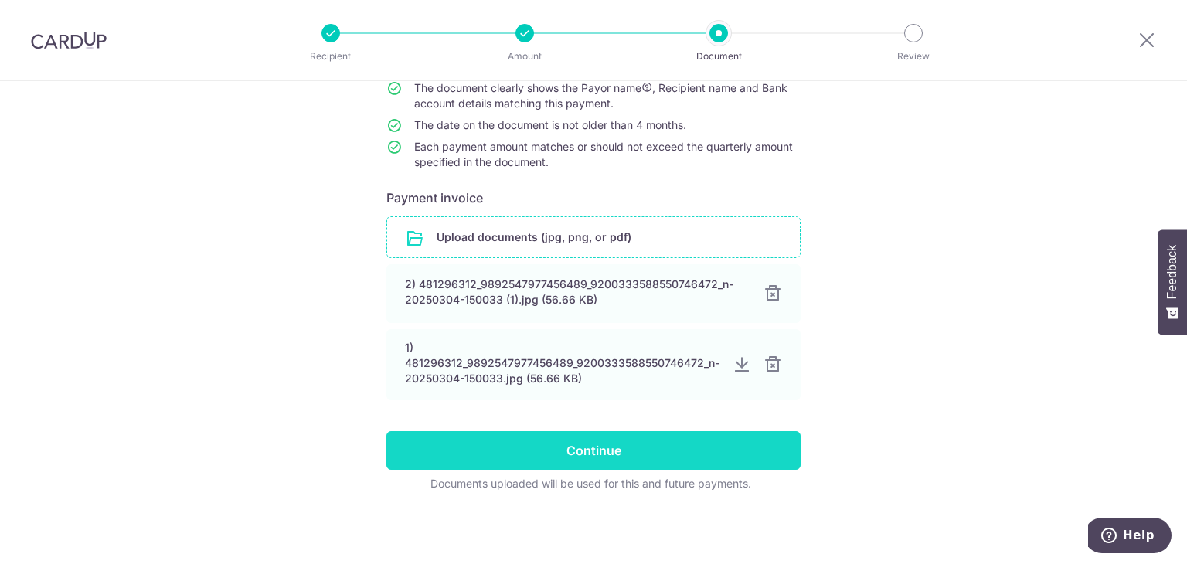
scroll to position [190, 0]
click at [600, 447] on input "Continue" at bounding box center [593, 451] width 414 height 39
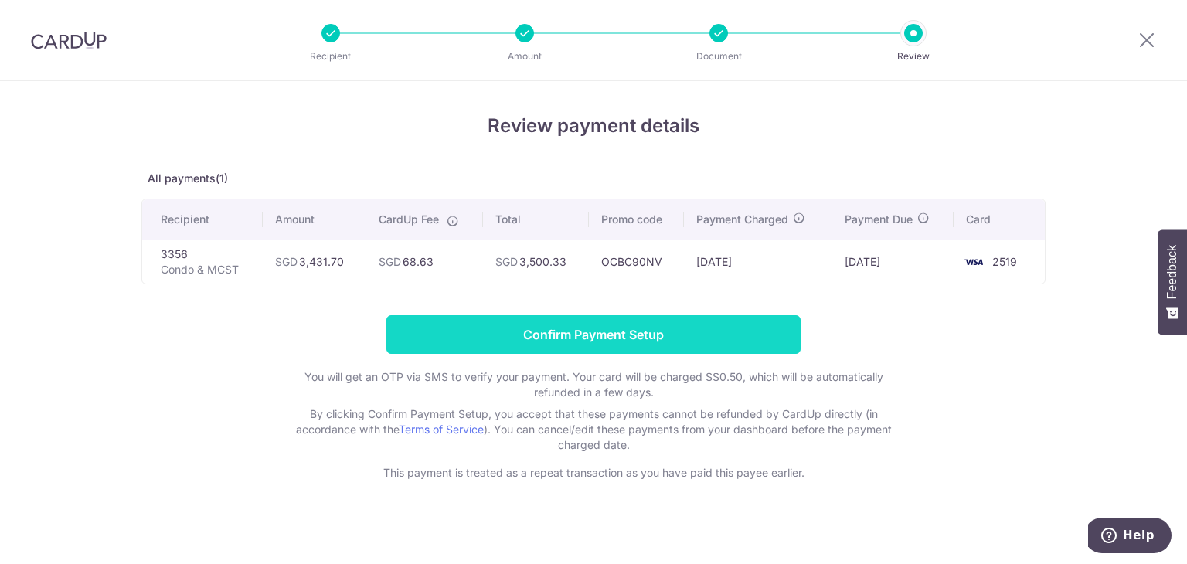
click at [612, 330] on input "Confirm Payment Setup" at bounding box center [593, 334] width 414 height 39
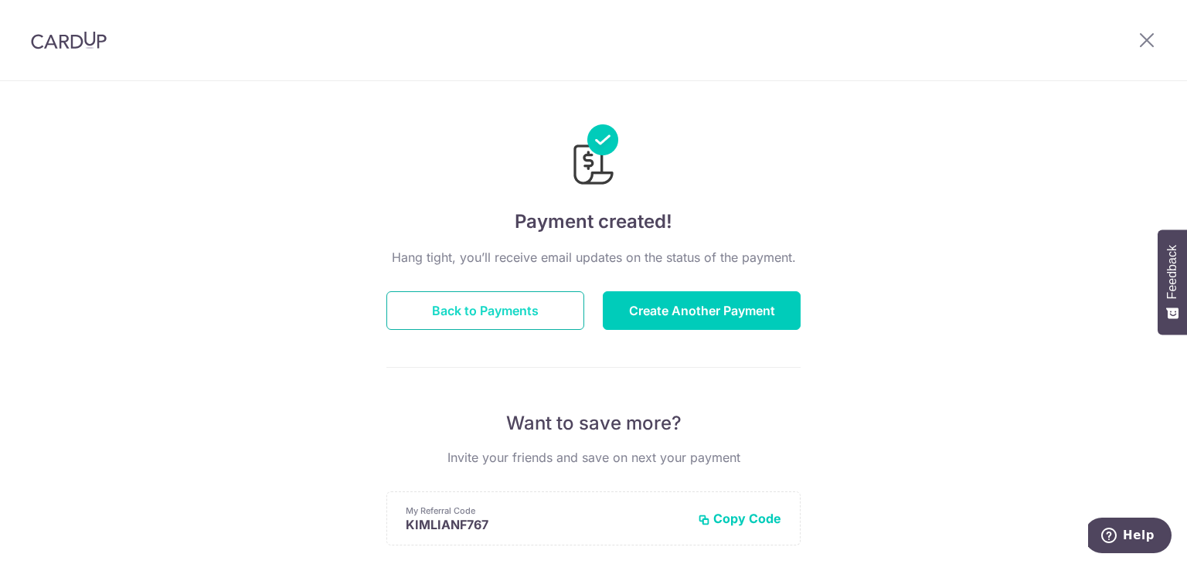
click at [466, 313] on button "Back to Payments" at bounding box center [485, 310] width 198 height 39
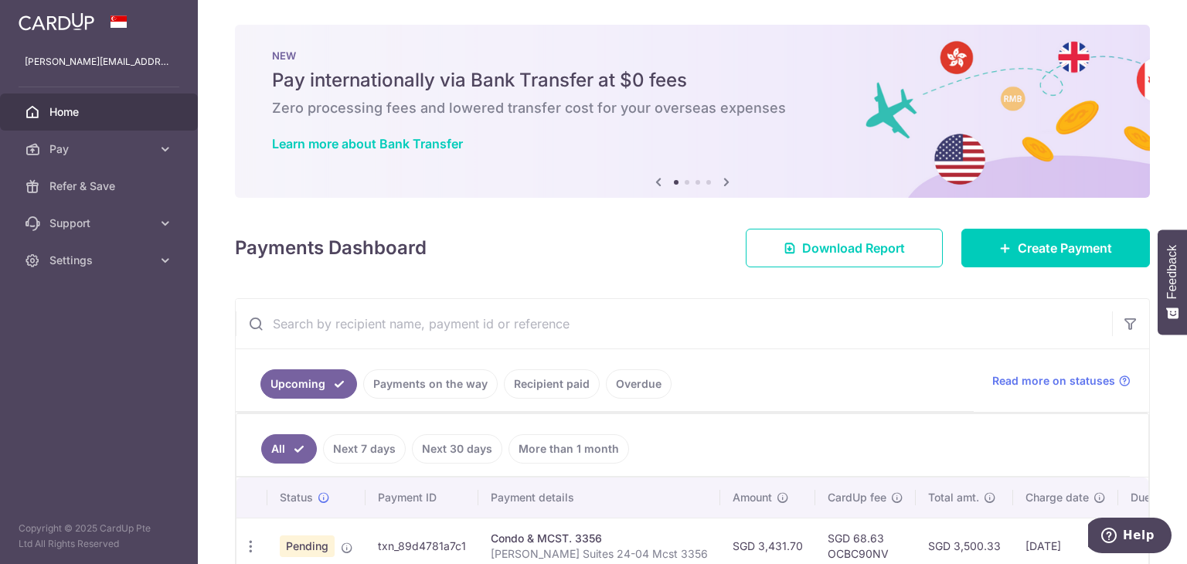
scroll to position [91, 0]
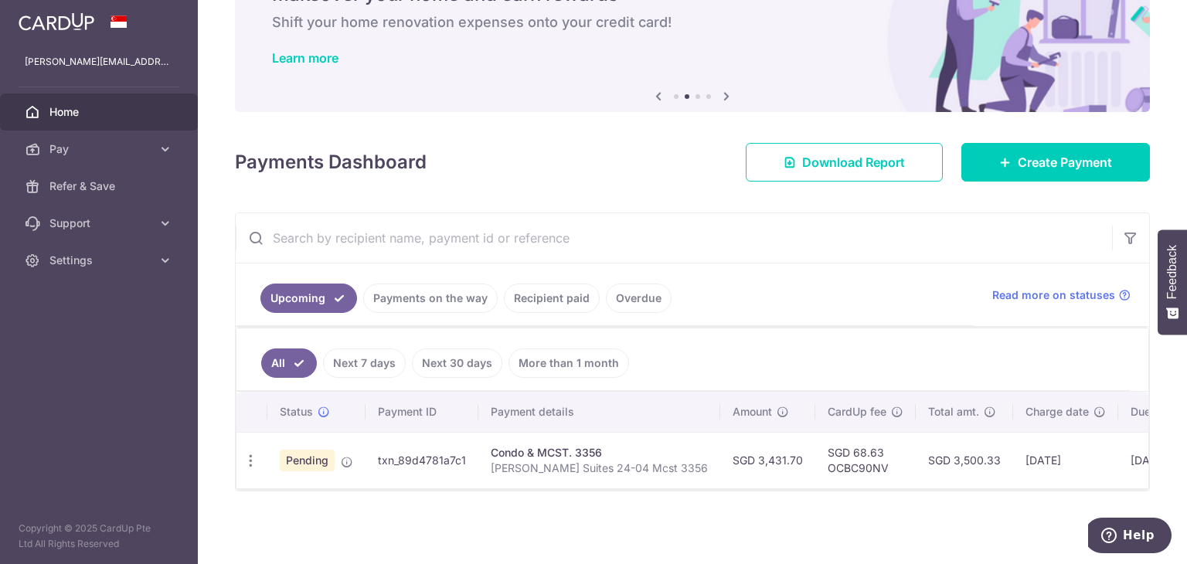
click at [539, 461] on p "[PERSON_NAME] Suites 24-04 Mcst 3356" at bounding box center [599, 468] width 217 height 15
